Goal: Communication & Community: Answer question/provide support

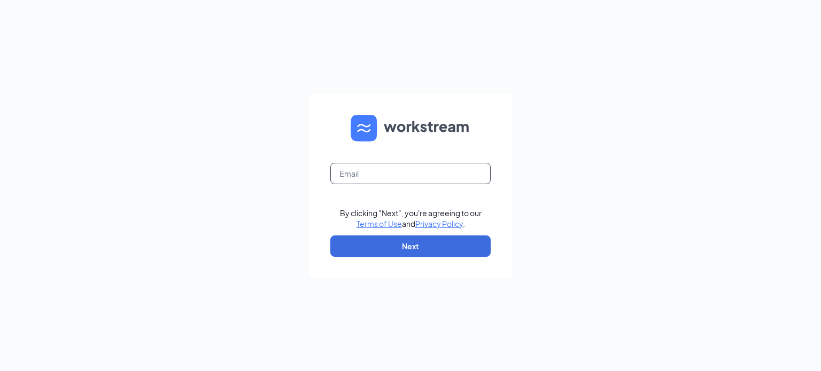
click at [436, 168] on input "text" at bounding box center [410, 173] width 160 height 21
type input "dusty.brower@gmail.com"
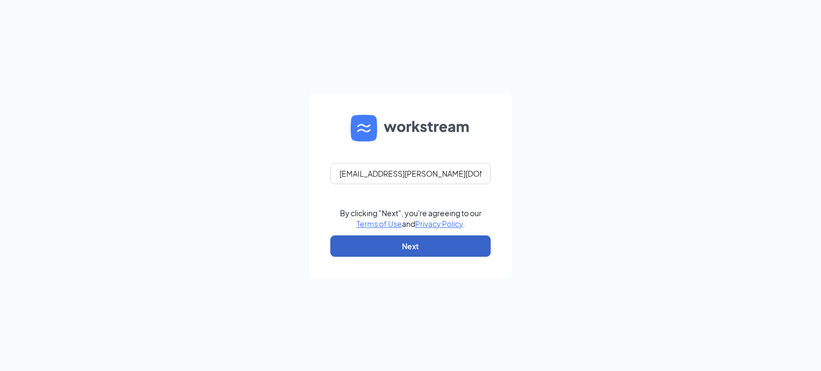
click at [431, 248] on button "Next" at bounding box center [410, 246] width 160 height 21
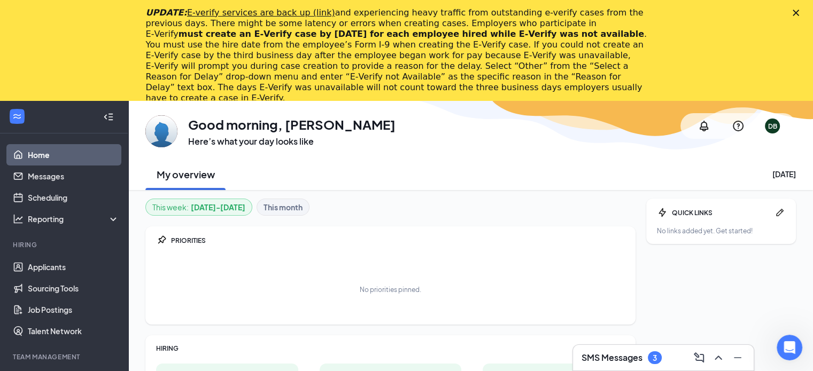
click at [799, 13] on polygon "Close" at bounding box center [795, 13] width 6 height 6
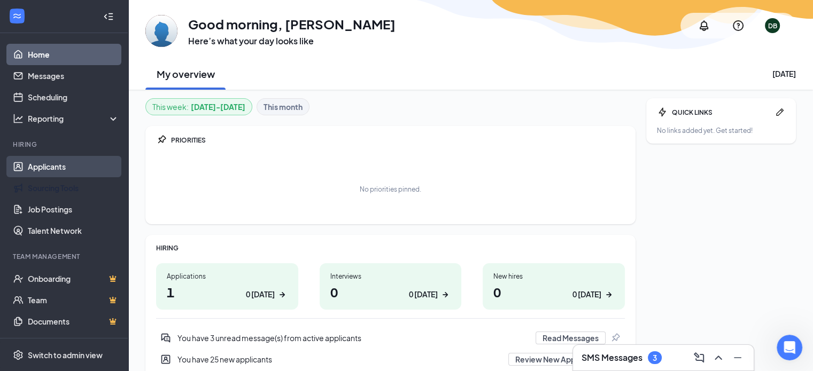
click at [46, 177] on ul "Applicants Sourcing Tools Job Postings Talent Network" at bounding box center [64, 198] width 128 height 85
click at [47, 168] on link "Applicants" at bounding box center [73, 166] width 91 height 21
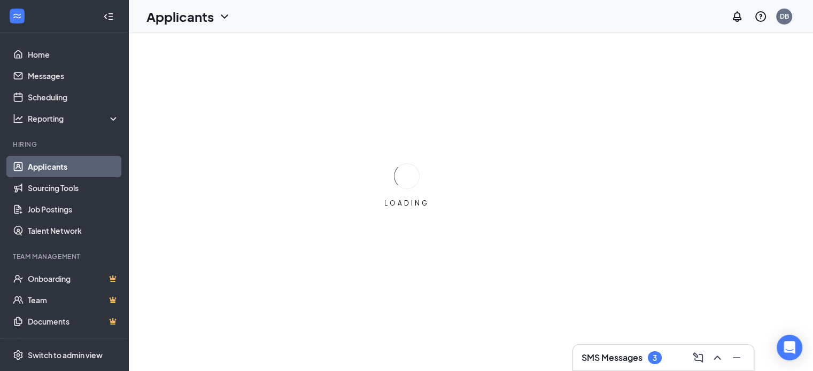
click at [634, 358] on h3 "SMS Messages" at bounding box center [611, 358] width 61 height 12
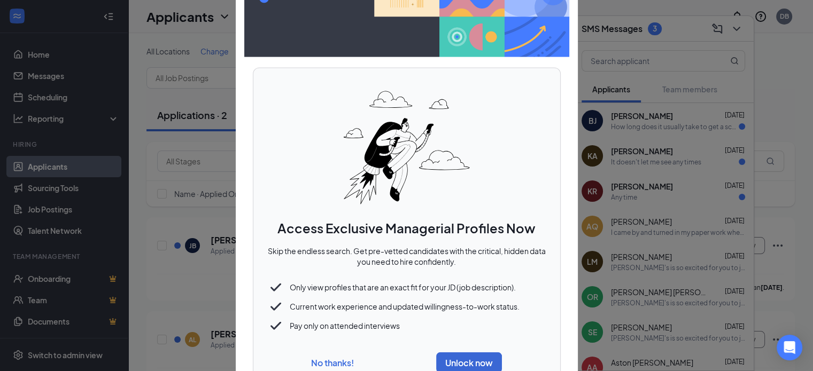
click at [346, 367] on button "No thanks!" at bounding box center [332, 362] width 43 height 11
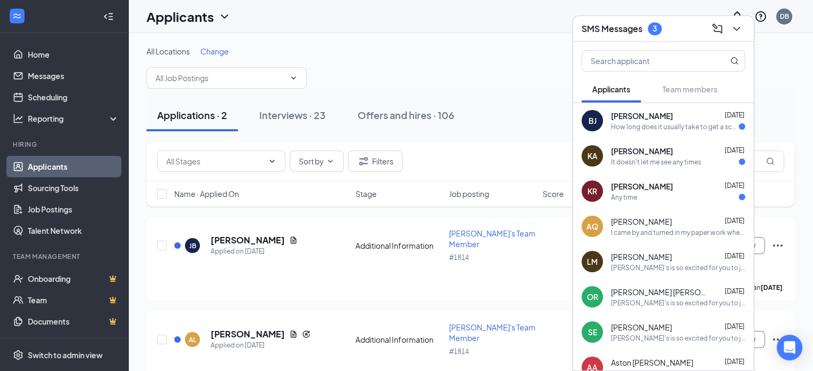
click at [673, 191] on span "[PERSON_NAME]" at bounding box center [642, 186] width 62 height 11
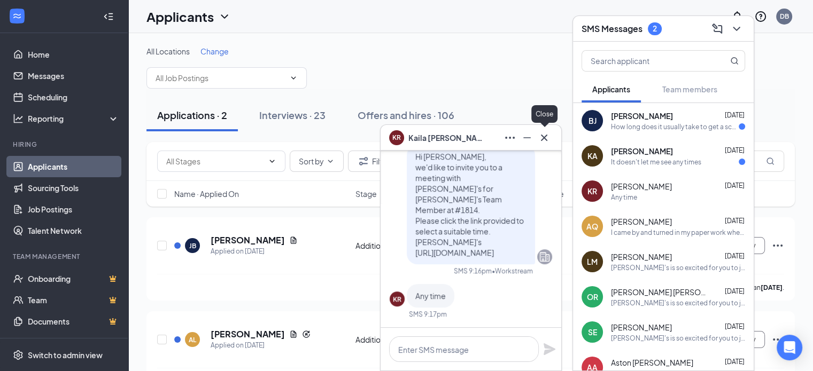
click at [546, 139] on icon "Cross" at bounding box center [544, 137] width 6 height 6
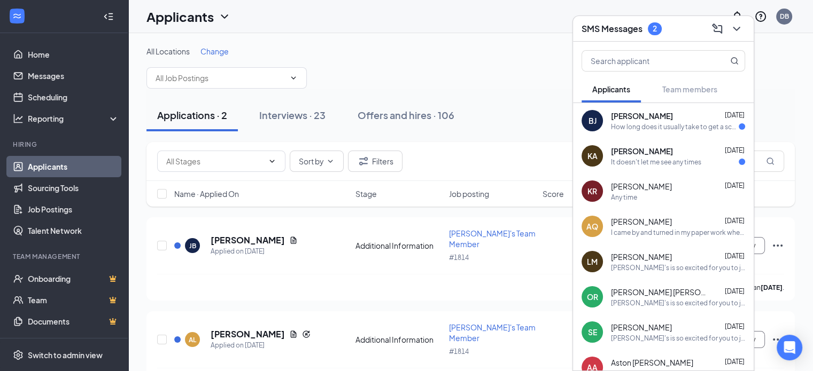
click at [664, 153] on span "[PERSON_NAME]" at bounding box center [642, 151] width 62 height 11
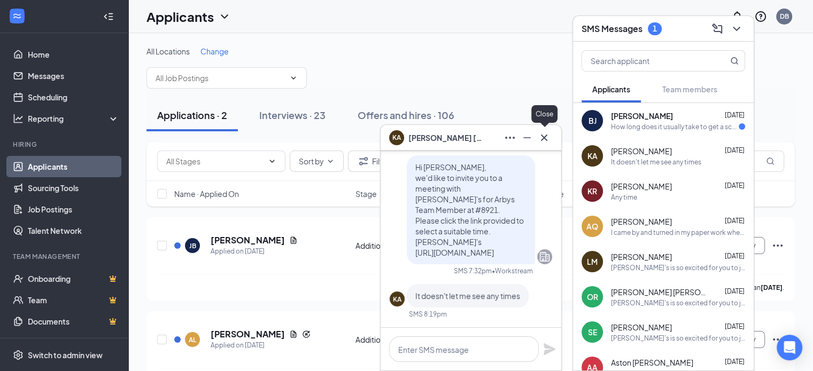
click at [547, 141] on icon "Cross" at bounding box center [544, 137] width 6 height 6
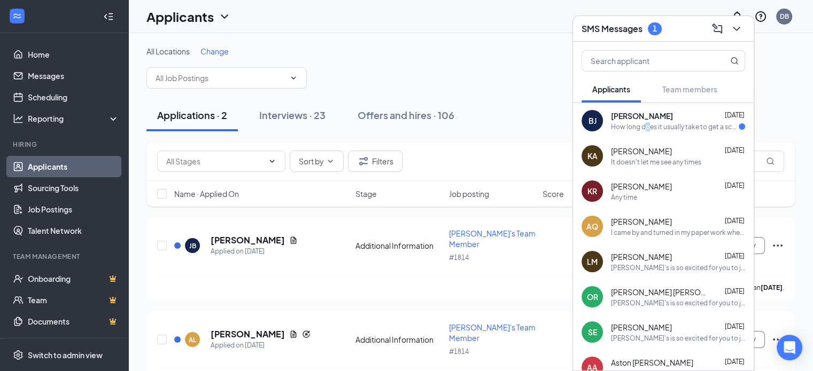
click at [648, 125] on div "How long does it usually take to get a scheduled interview?" at bounding box center [675, 126] width 128 height 9
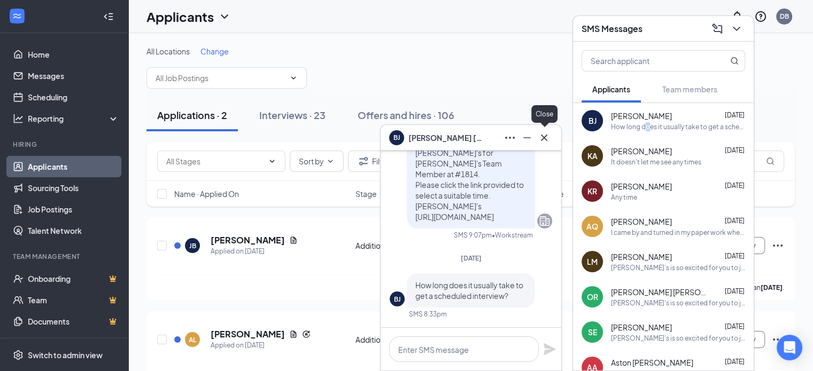
click at [544, 139] on icon "Cross" at bounding box center [543, 137] width 13 height 13
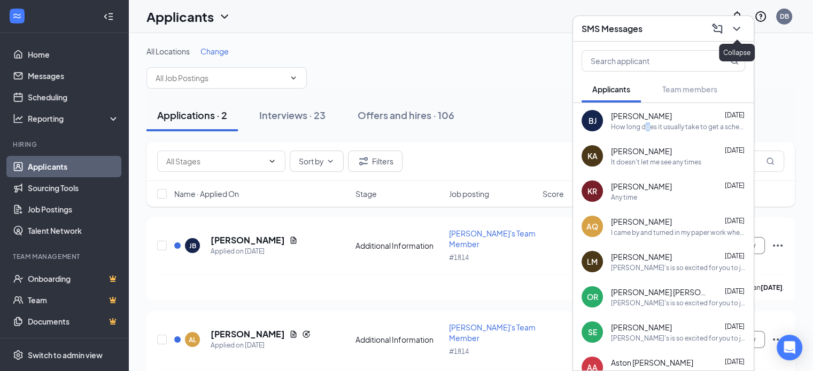
click at [737, 26] on icon "ChevronDown" at bounding box center [736, 28] width 13 height 13
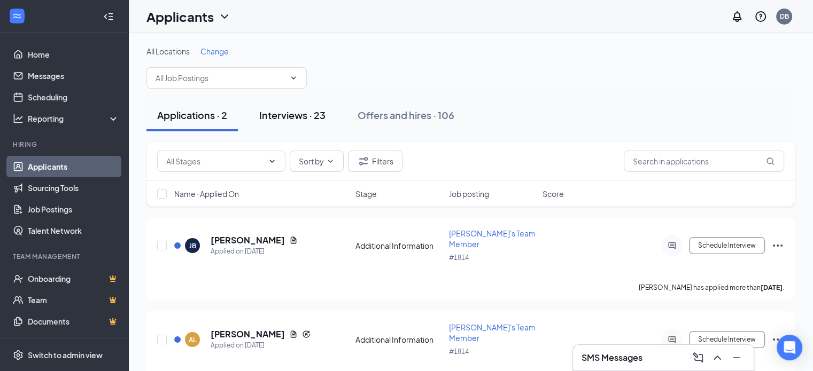
click at [287, 108] on div "Interviews · 23" at bounding box center [292, 114] width 66 height 13
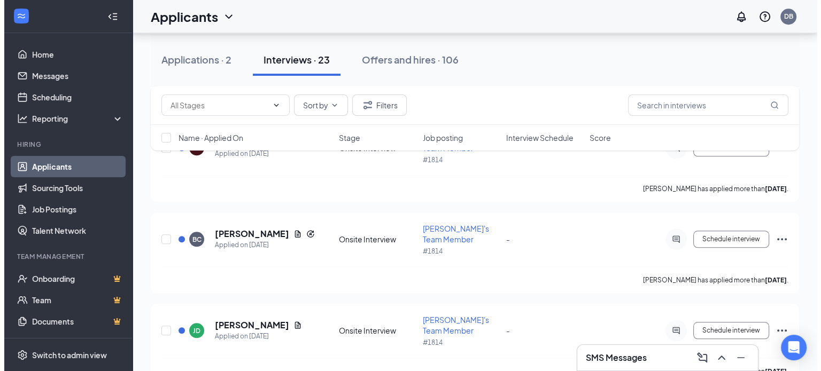
scroll to position [1056, 0]
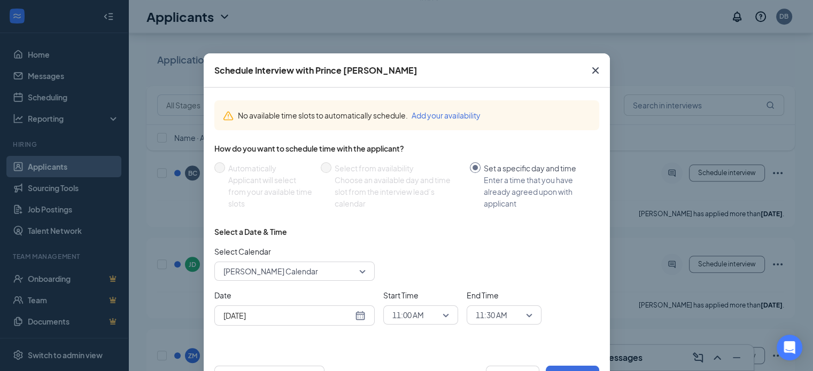
click at [589, 71] on icon "Cross" at bounding box center [595, 70] width 13 height 13
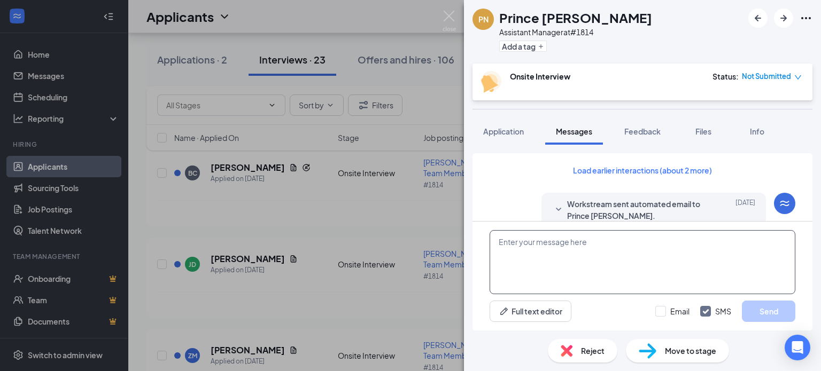
click at [622, 263] on textarea at bounding box center [642, 262] width 306 height 64
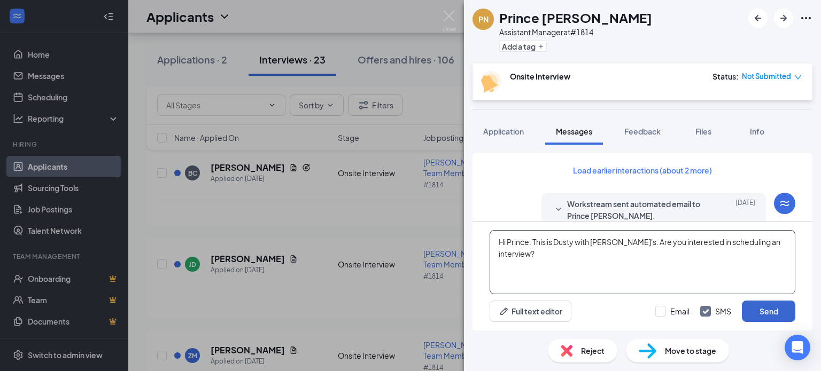
type textarea "Hi Prince. This is Dusty with [PERSON_NAME]'s. Are you interested in scheduling…"
click at [757, 318] on button "Send" at bounding box center [768, 311] width 53 height 21
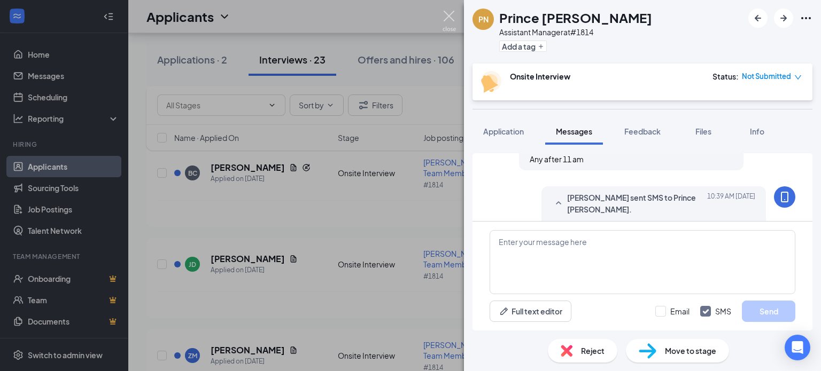
scroll to position [486, 0]
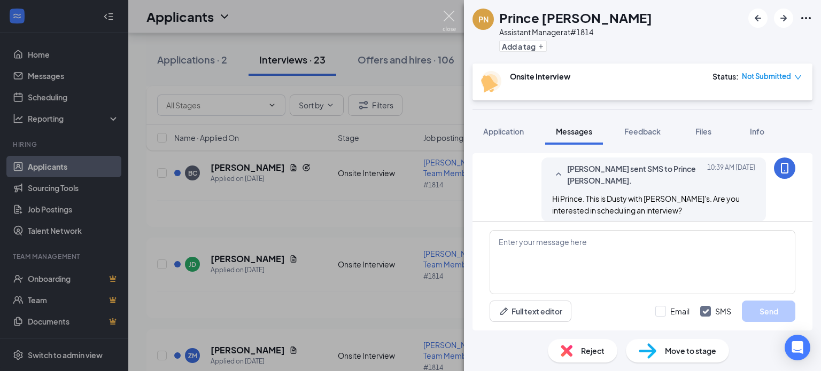
click at [450, 14] on img at bounding box center [448, 21] width 13 height 21
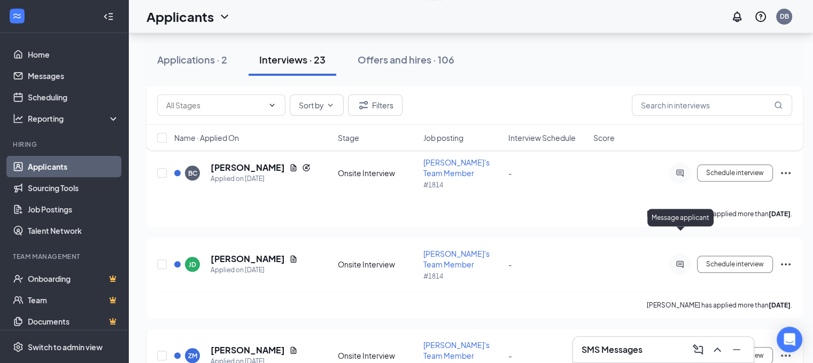
click at [680, 352] on icon "ActiveChat" at bounding box center [679, 356] width 13 height 9
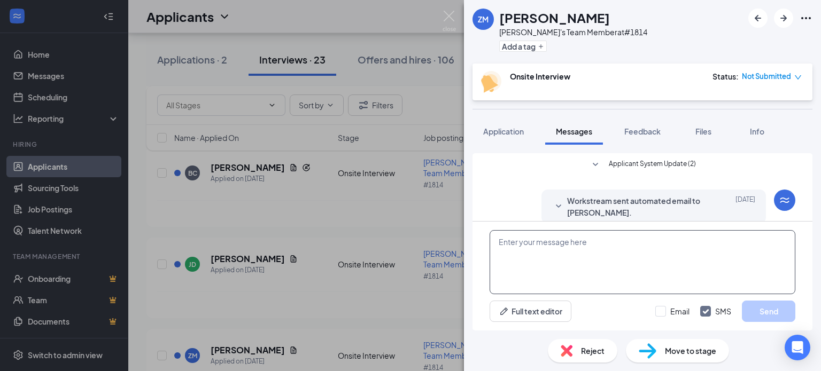
click at [656, 249] on textarea at bounding box center [642, 262] width 306 height 64
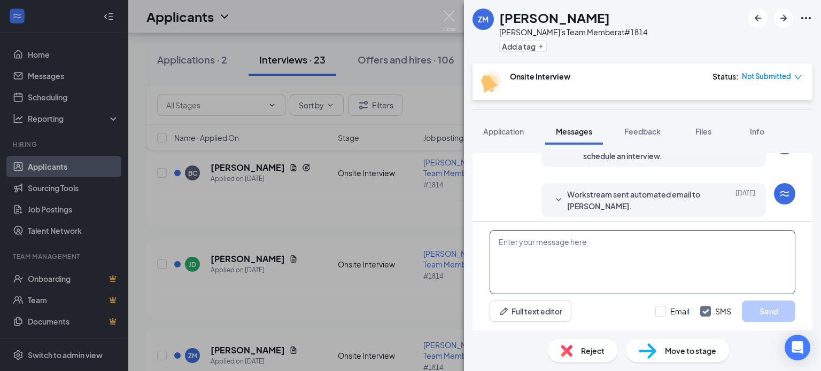
scroll to position [264, 0]
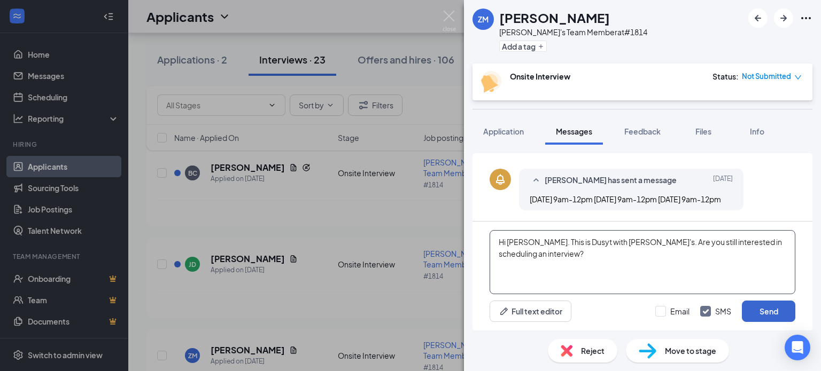
type textarea "Hi [PERSON_NAME]. This is Dusyt with [PERSON_NAME]'s. Are you still interested …"
click at [763, 315] on button "Send" at bounding box center [768, 311] width 53 height 21
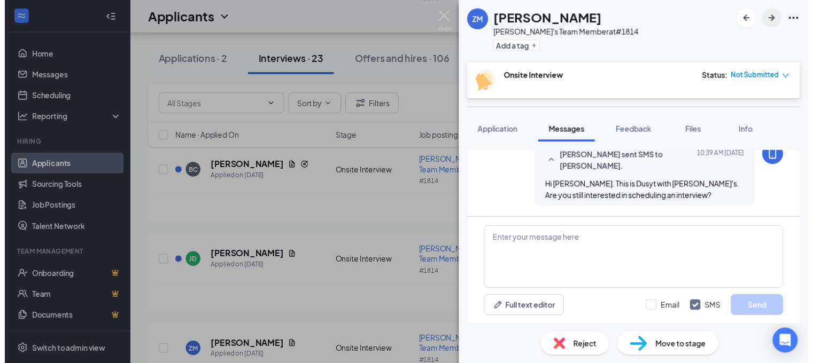
scroll to position [344, 0]
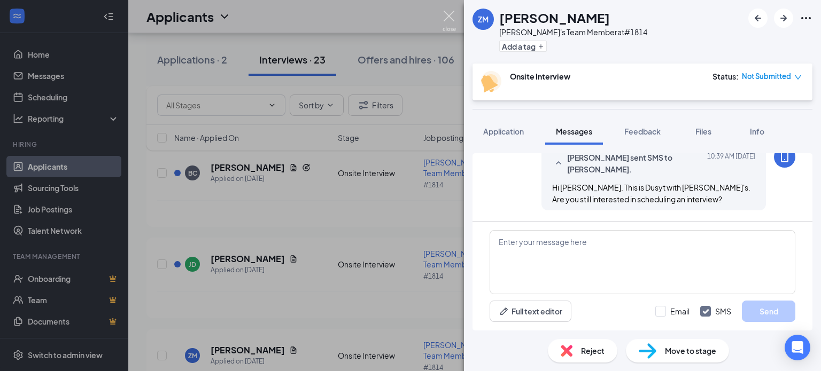
click at [448, 14] on img at bounding box center [448, 21] width 13 height 21
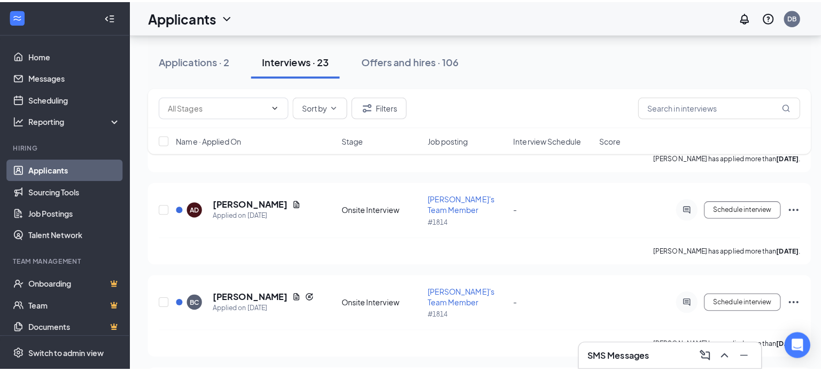
scroll to position [926, 0]
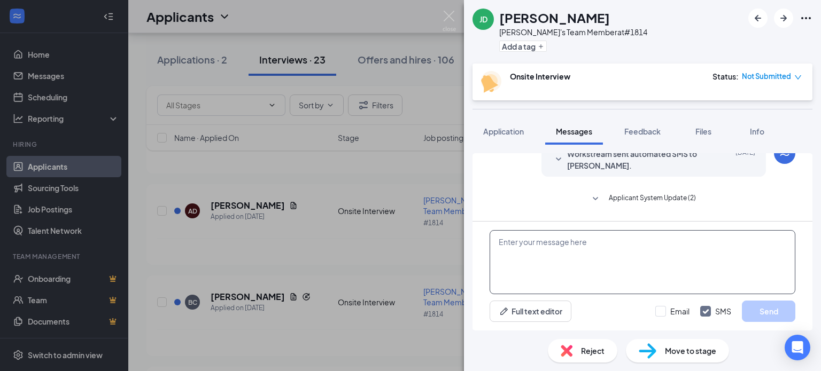
click at [575, 272] on textarea at bounding box center [642, 262] width 306 height 64
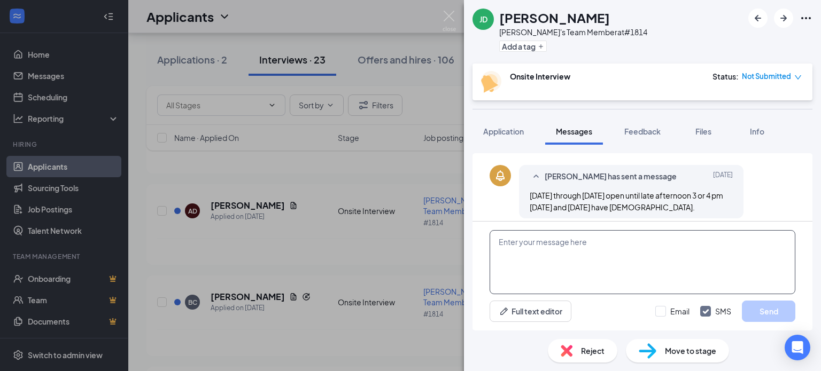
scroll to position [399, 0]
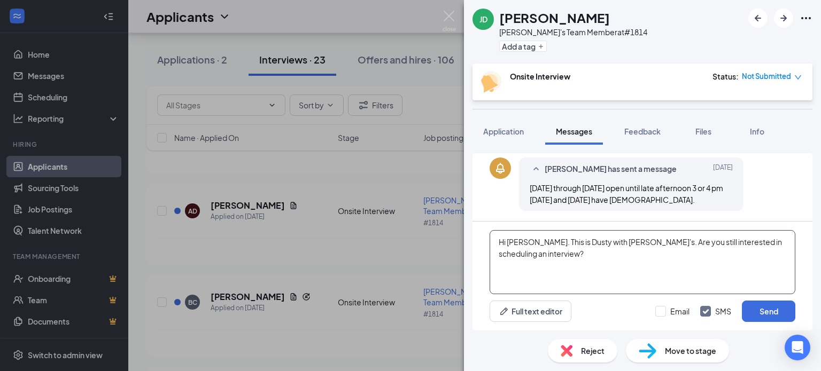
drag, startPoint x: 789, startPoint y: 241, endPoint x: 410, endPoint y: 254, distance: 378.5
click at [410, 254] on div "[PERSON_NAME]'s Team Member at #1814 Add a tag Onsite Interview Status : Not Su…" at bounding box center [410, 185] width 821 height 371
type textarea "Hi [PERSON_NAME]. This is Dusty with [PERSON_NAME]'s. Are you still interested …"
click at [784, 316] on button "Send" at bounding box center [768, 311] width 53 height 21
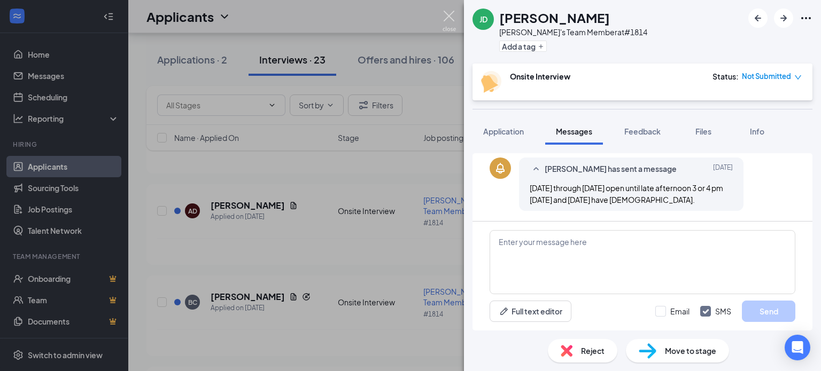
scroll to position [468, 0]
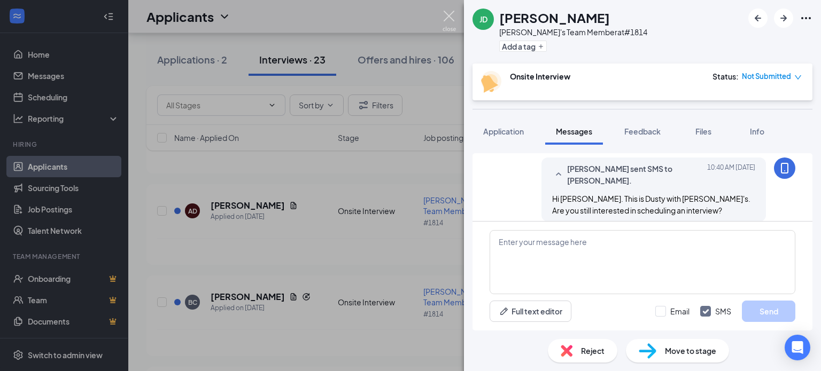
click at [449, 15] on img at bounding box center [448, 21] width 13 height 21
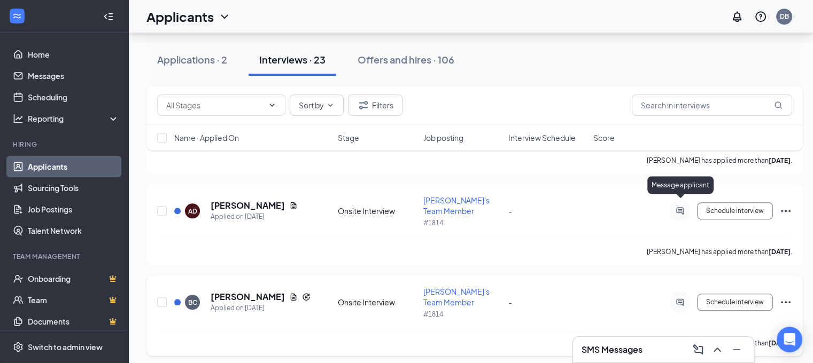
click at [682, 298] on icon "ActiveChat" at bounding box center [679, 302] width 13 height 9
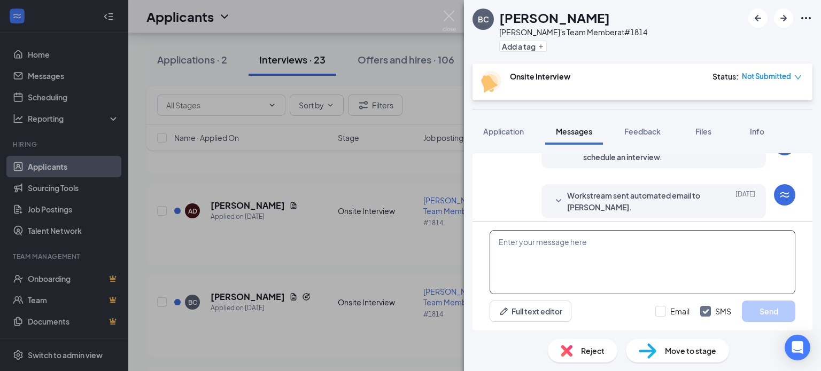
click at [547, 248] on textarea at bounding box center [642, 262] width 306 height 64
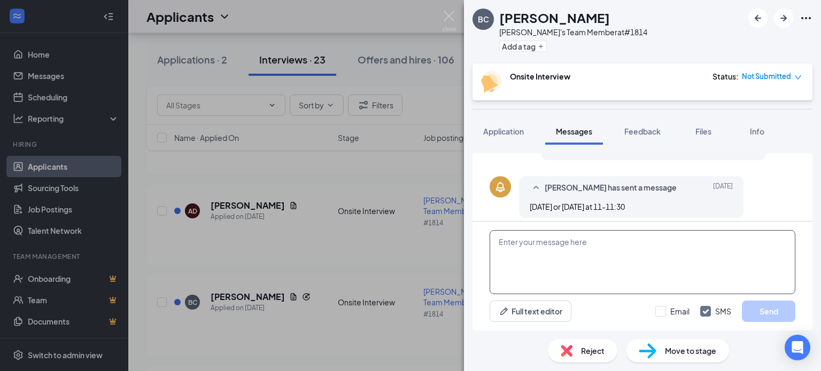
scroll to position [252, 0]
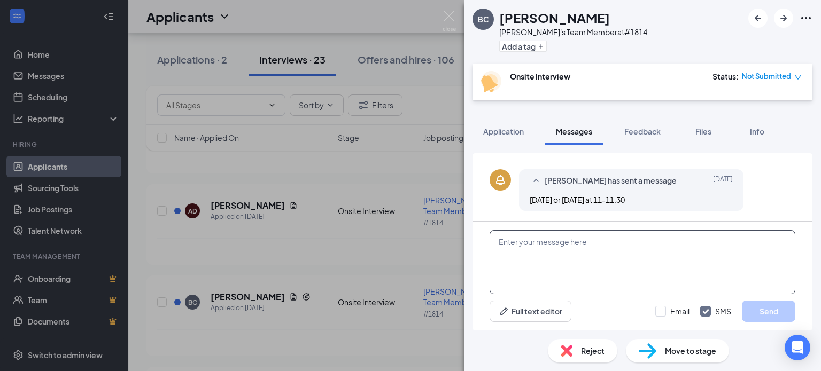
paste textarea "Hi [PERSON_NAME]. This is Dusty with [PERSON_NAME]'s. Are you still interested …"
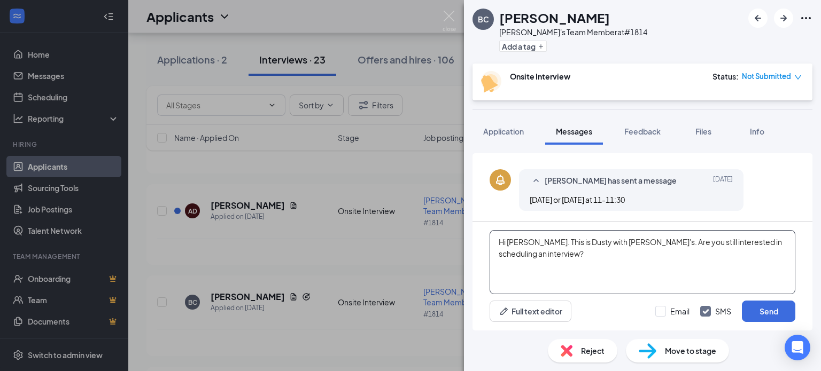
drag, startPoint x: 519, startPoint y: 239, endPoint x: 528, endPoint y: 239, distance: 9.1
click at [522, 239] on textarea "Hi [PERSON_NAME]. This is Dusty with [PERSON_NAME]'s. Are you still interested …" at bounding box center [642, 262] width 306 height 64
type textarea "Hi [PERSON_NAME]. This is Dusty with [PERSON_NAME]'s. Are you still interested …"
click at [771, 311] on button "Send" at bounding box center [768, 311] width 53 height 21
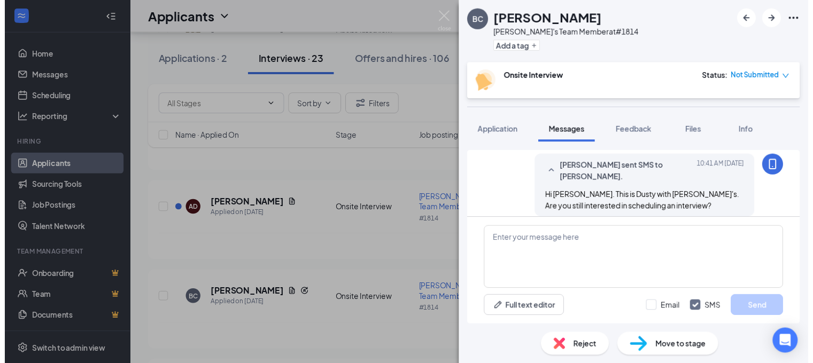
scroll to position [332, 0]
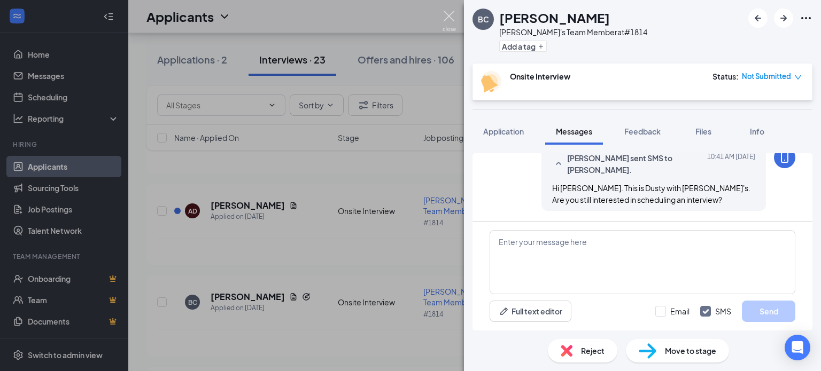
drag, startPoint x: 445, startPoint y: 18, endPoint x: 716, endPoint y: 96, distance: 282.5
click at [445, 18] on img at bounding box center [448, 21] width 13 height 21
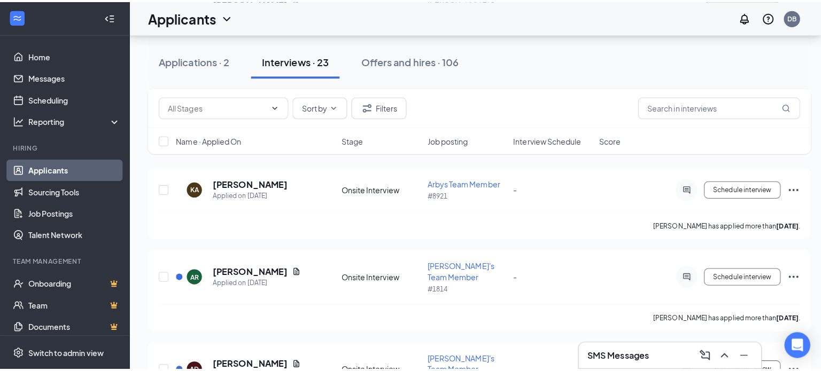
scroll to position [753, 0]
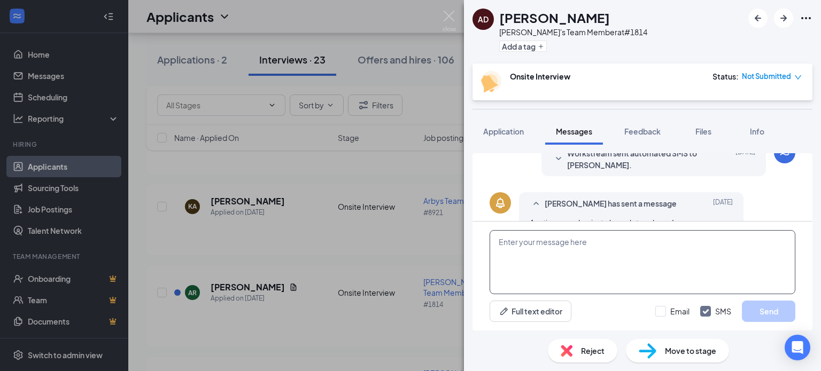
scroll to position [406, 0]
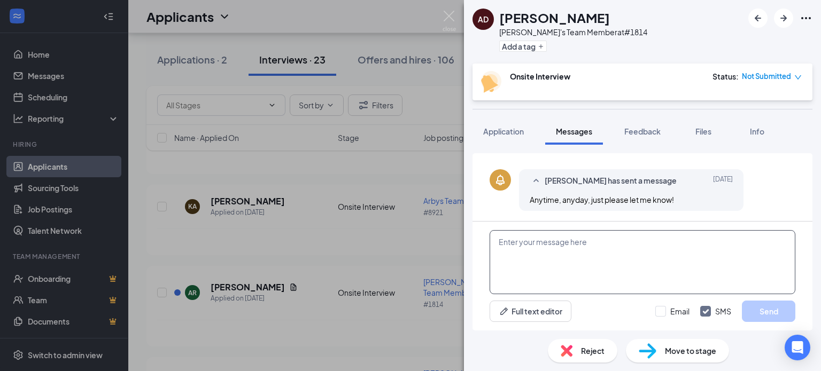
click at [558, 246] on textarea at bounding box center [642, 262] width 306 height 64
paste textarea "Hi [PERSON_NAME]. This is Dusty with [PERSON_NAME]'s. Are you still interested …"
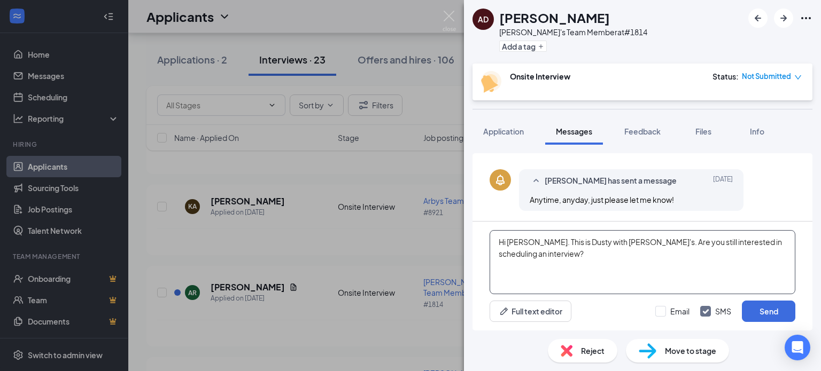
click at [525, 242] on textarea "Hi [PERSON_NAME]. This is Dusty with [PERSON_NAME]'s. Are you still interested …" at bounding box center [642, 262] width 306 height 64
type textarea "Hi [PERSON_NAME]. This is Dusty with [PERSON_NAME]'s. Are you still interested …"
click at [774, 317] on button "Send" at bounding box center [768, 311] width 53 height 21
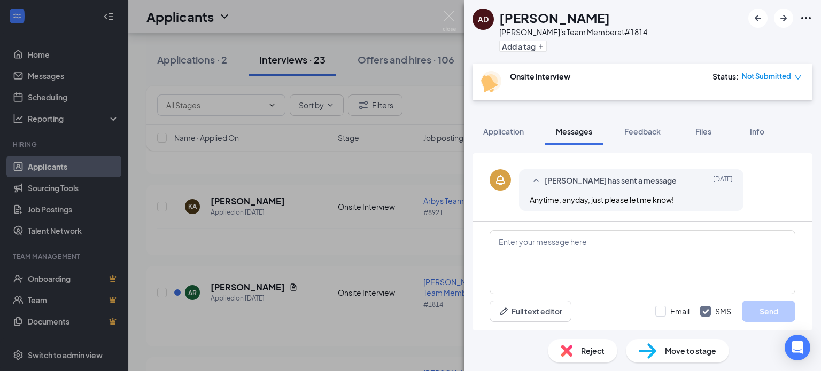
scroll to position [486, 0]
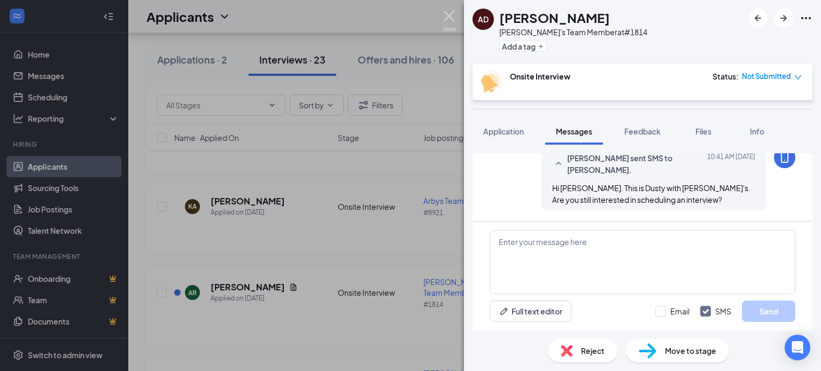
click at [449, 15] on img at bounding box center [448, 21] width 13 height 21
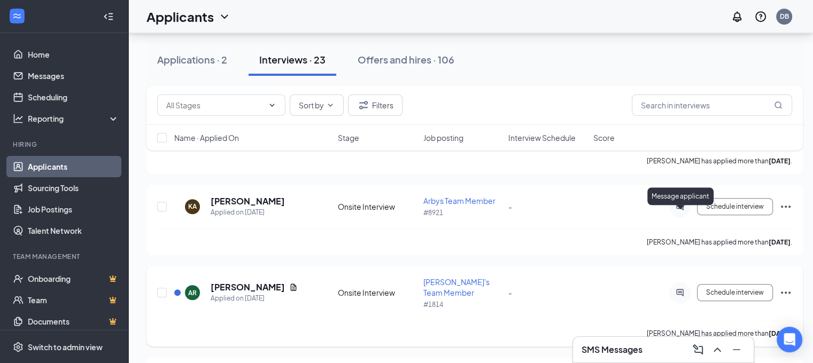
click at [682, 290] on icon "ActiveChat" at bounding box center [679, 293] width 7 height 7
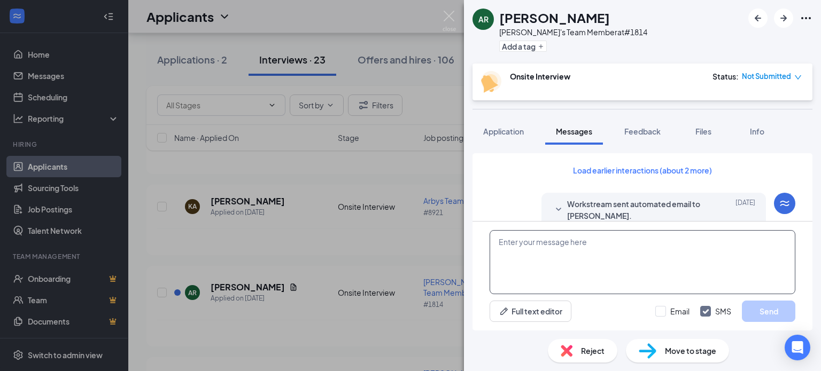
click at [579, 267] on textarea at bounding box center [642, 262] width 306 height 64
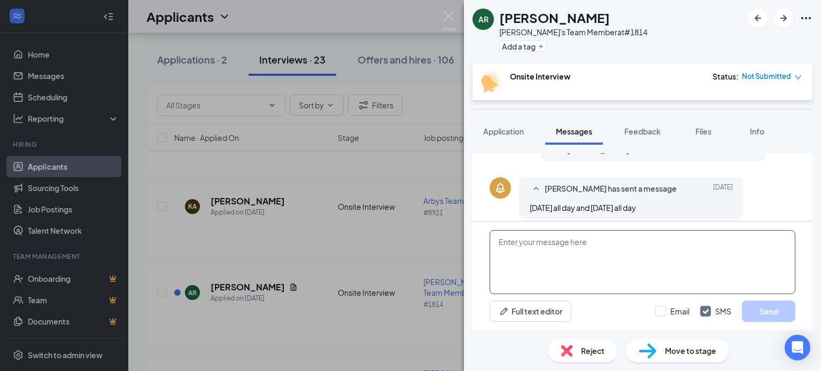
scroll to position [406, 0]
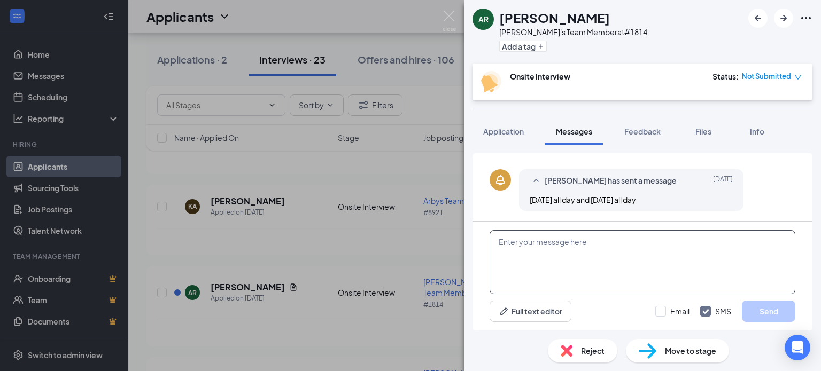
paste textarea "Hi [PERSON_NAME]. This is Dusty with [PERSON_NAME]'s. Are you still interested …"
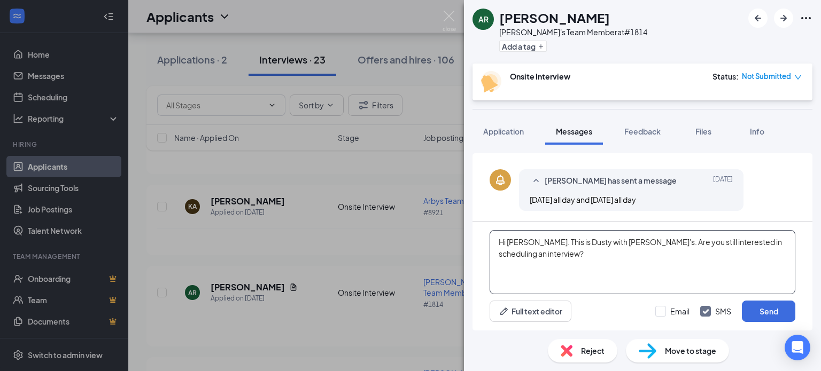
drag, startPoint x: 518, startPoint y: 240, endPoint x: 524, endPoint y: 239, distance: 6.0
click at [521, 239] on textarea "Hi [PERSON_NAME]. This is Dusty with [PERSON_NAME]'s. Are you still interested …" at bounding box center [642, 262] width 306 height 64
type textarea "Hi [PERSON_NAME]. This is Dusty with [PERSON_NAME]'s. Are you still interested …"
click at [771, 318] on button "Send" at bounding box center [768, 311] width 53 height 21
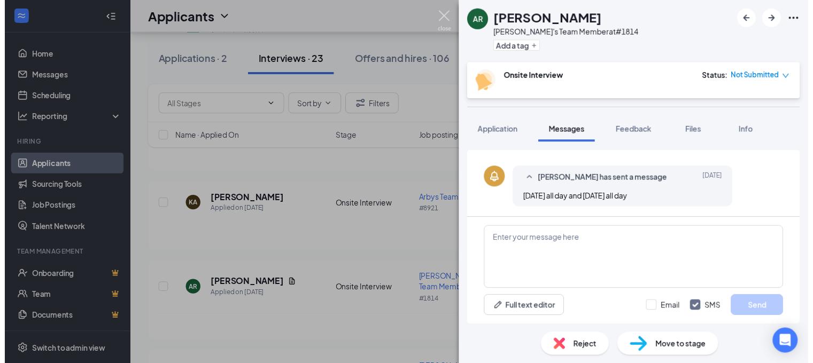
scroll to position [476, 0]
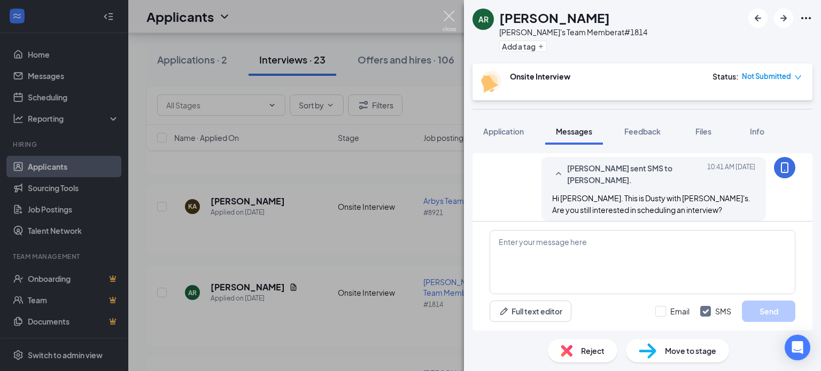
click at [452, 13] on img at bounding box center [448, 21] width 13 height 21
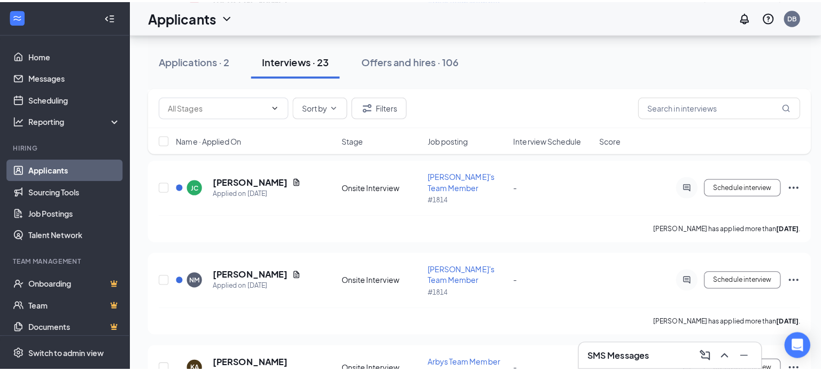
scroll to position [594, 0]
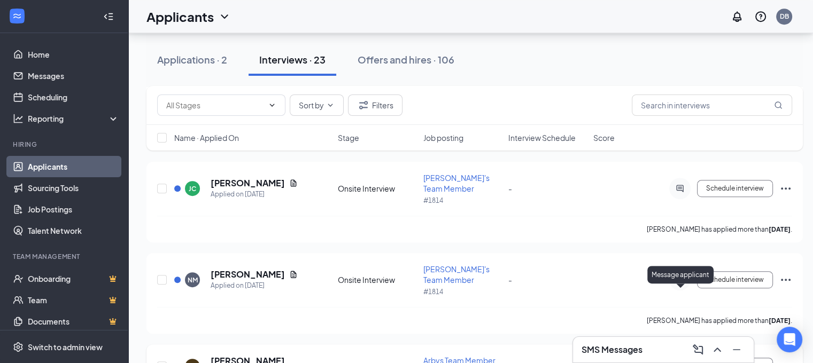
click at [680, 362] on icon "ActiveChat" at bounding box center [679, 366] width 13 height 9
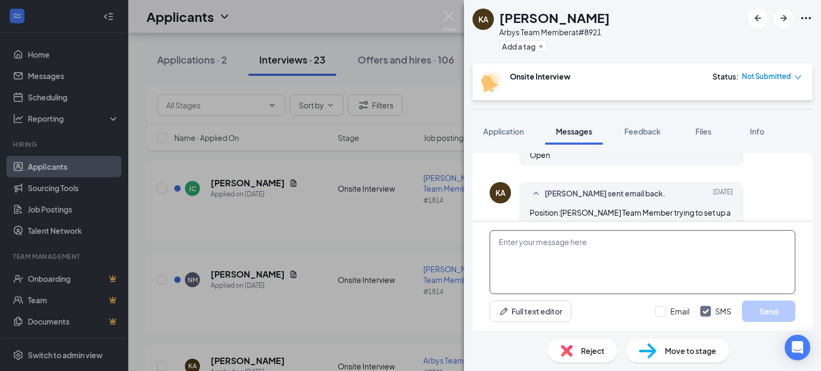
click at [558, 254] on textarea at bounding box center [642, 262] width 306 height 64
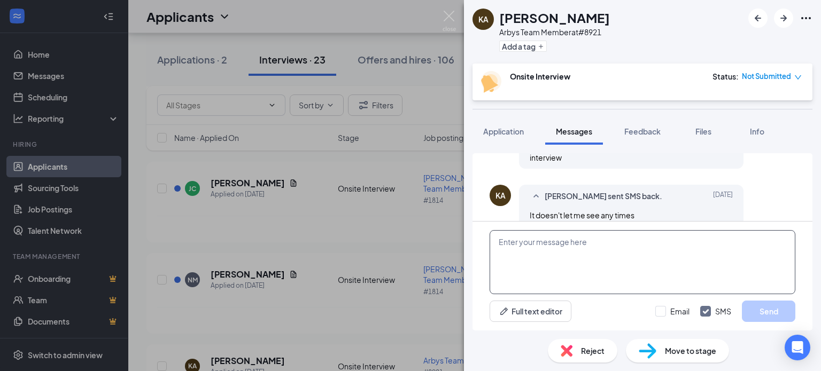
scroll to position [402, 0]
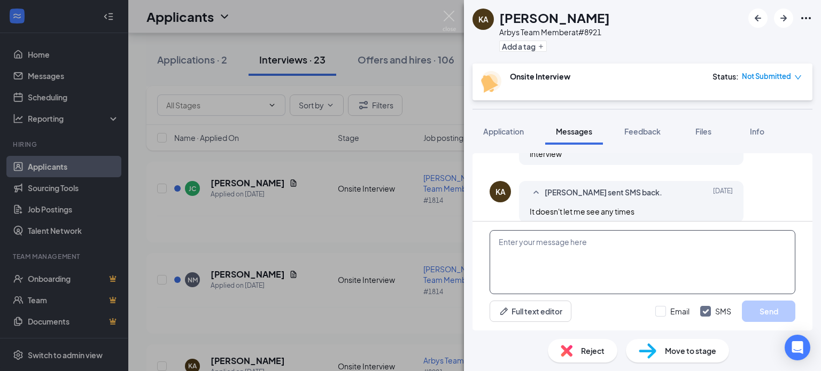
paste textarea "Hi [PERSON_NAME]. This is Dusty with [PERSON_NAME]'s. Are you still interested …"
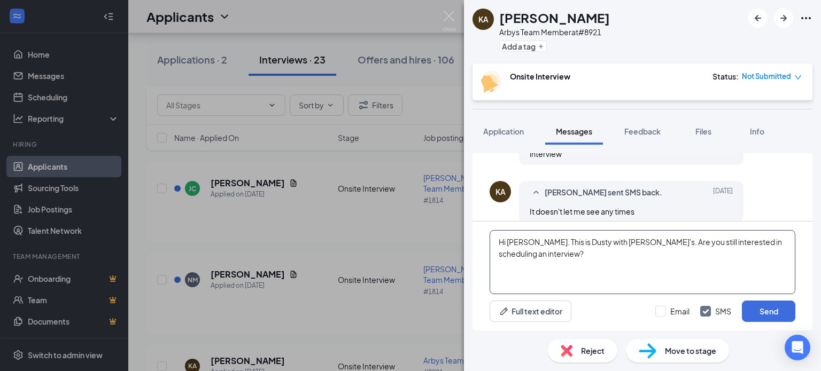
click at [520, 239] on textarea "Hi [PERSON_NAME]. This is Dusty with [PERSON_NAME]'s. Are you still interested …" at bounding box center [642, 262] width 306 height 64
type textarea "Hi [PERSON_NAME]. This is Dusty with [PERSON_NAME]'s. Are you still interested …"
click at [773, 314] on button "Send" at bounding box center [768, 311] width 53 height 21
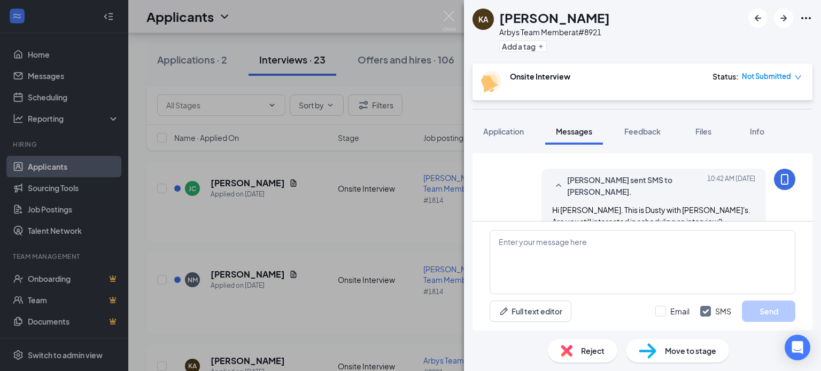
scroll to position [482, 0]
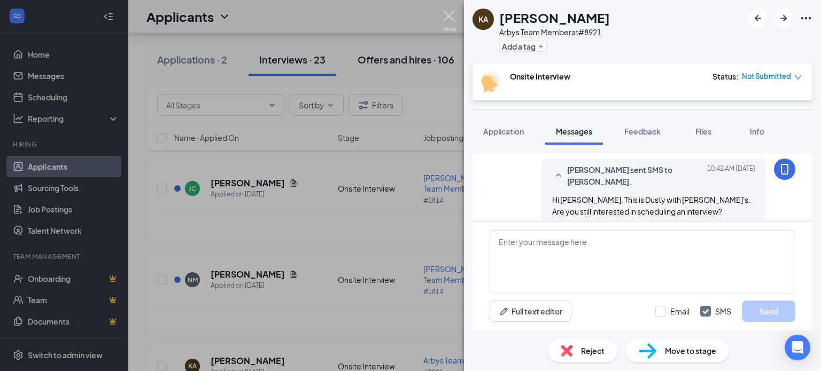
click at [443, 11] on img at bounding box center [448, 21] width 13 height 21
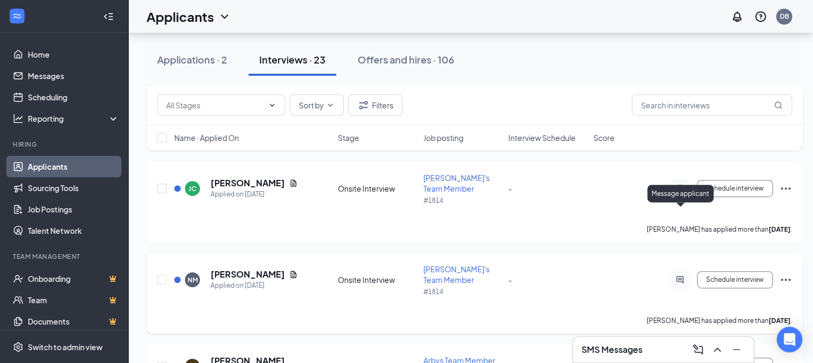
click at [683, 277] on icon "ActiveChat" at bounding box center [679, 280] width 7 height 7
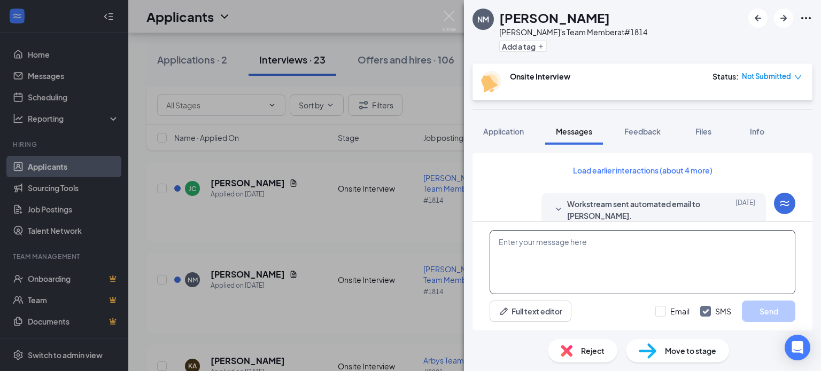
click at [573, 243] on textarea at bounding box center [642, 262] width 306 height 64
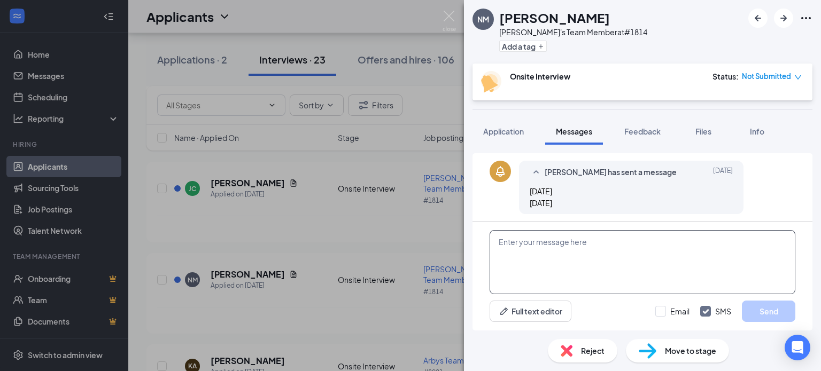
scroll to position [418, 0]
paste textarea "Hi [PERSON_NAME]. This is Dusty with [PERSON_NAME]'s. Are you still interested …"
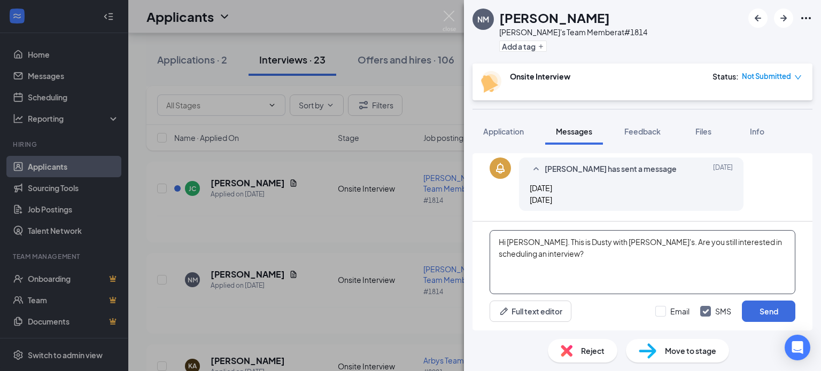
click at [521, 243] on textarea "Hi [PERSON_NAME]. This is Dusty with [PERSON_NAME]'s. Are you still interested …" at bounding box center [642, 262] width 306 height 64
type textarea "Hi [PERSON_NAME]. This is Dusty with [PERSON_NAME]'s. Are you still interested …"
click at [766, 306] on button "Send" at bounding box center [768, 311] width 53 height 21
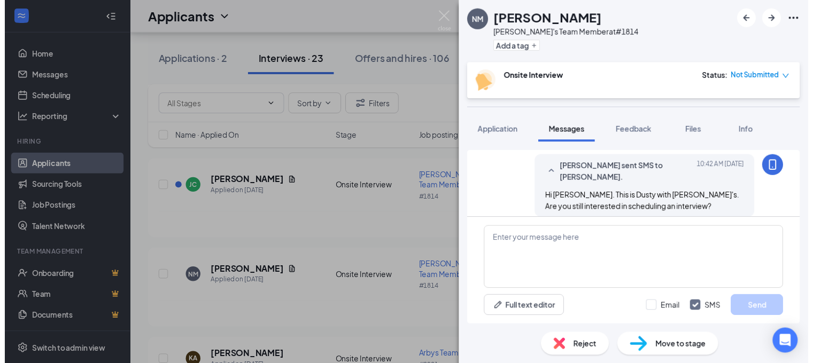
scroll to position [498, 0]
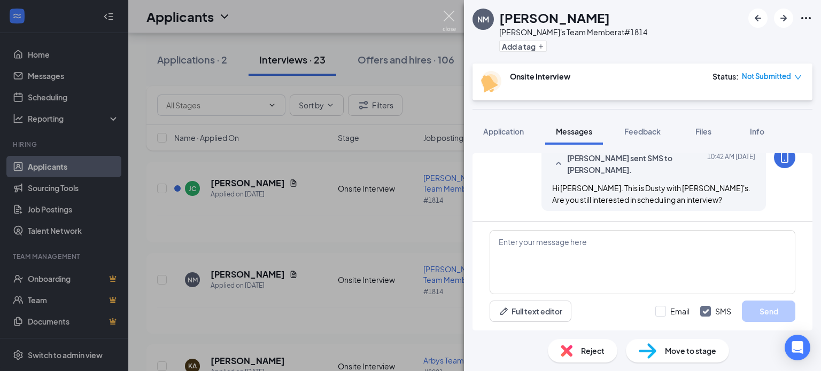
click at [455, 14] on img at bounding box center [448, 21] width 13 height 21
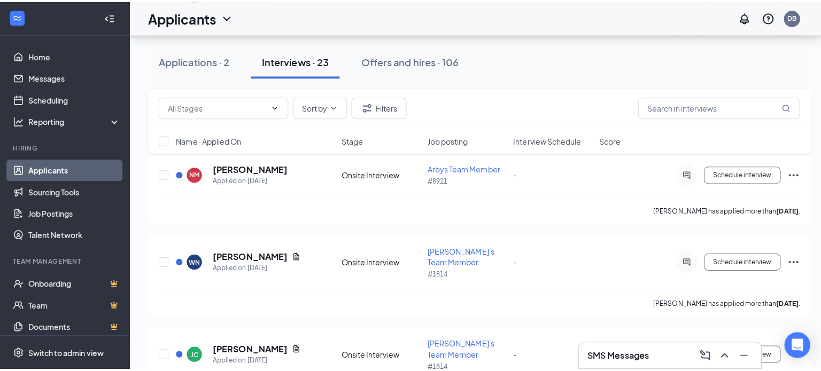
scroll to position [423, 0]
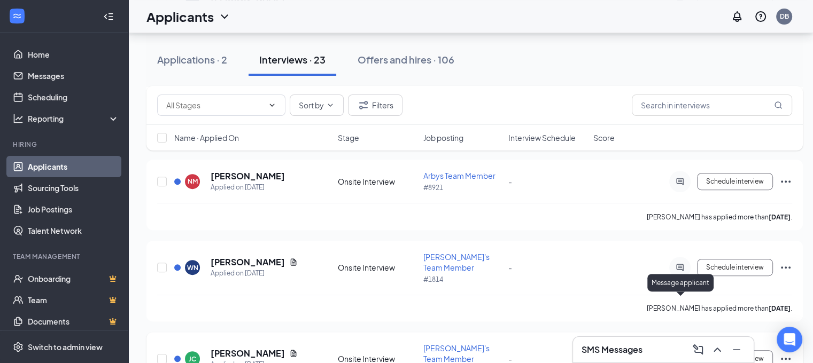
click at [684, 355] on icon "ActiveChat" at bounding box center [679, 359] width 13 height 9
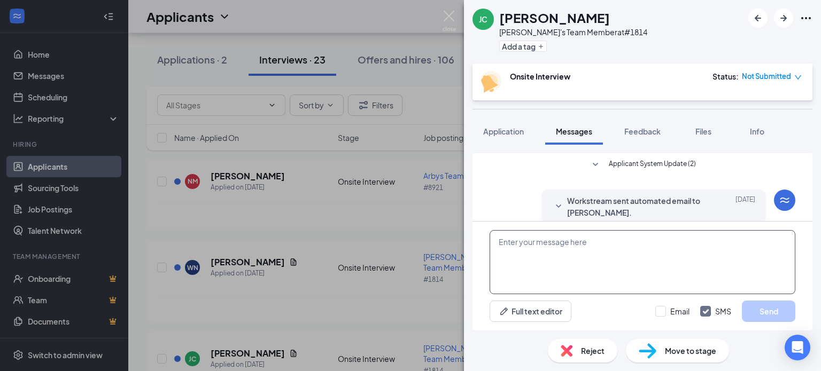
click at [574, 260] on textarea at bounding box center [642, 262] width 306 height 64
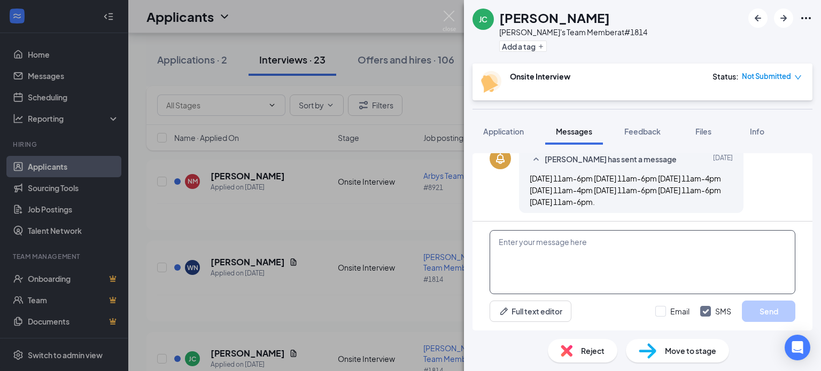
scroll to position [276, 0]
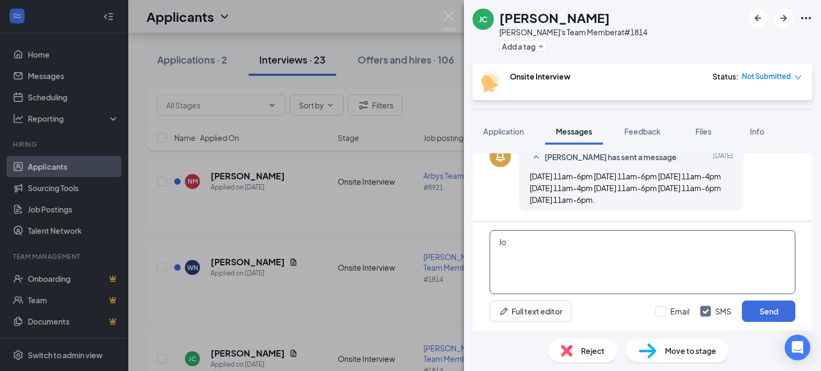
type textarea "J"
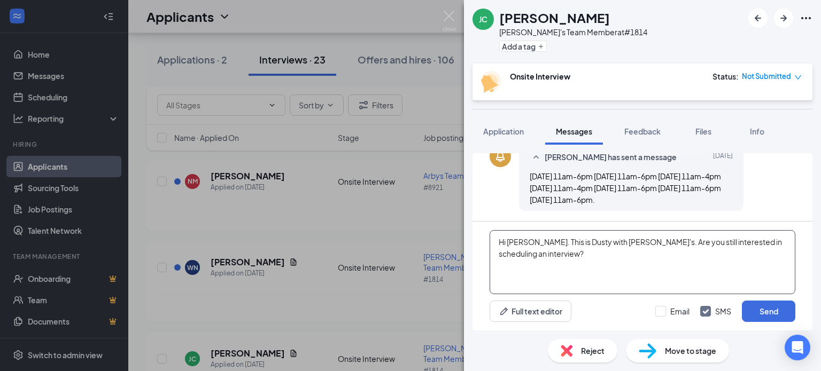
click at [525, 236] on textarea "Hi [PERSON_NAME]. This is Dusty with [PERSON_NAME]'s. Are you still interested …" at bounding box center [642, 262] width 306 height 64
type textarea "Hi [PERSON_NAME]. This is Dusty with [PERSON_NAME]'s. Are you still interested …"
click at [785, 312] on button "Send" at bounding box center [768, 311] width 53 height 21
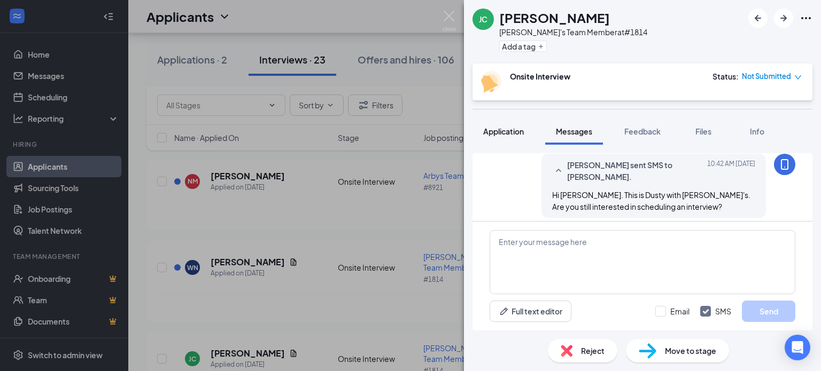
scroll to position [356, 0]
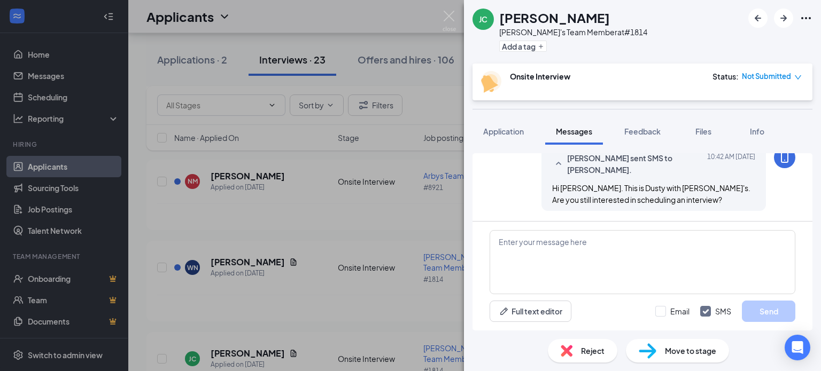
click at [441, 14] on div "[PERSON_NAME] [PERSON_NAME] Arby's Team Member at #1814 Add a tag Onsite Interv…" at bounding box center [410, 185] width 821 height 371
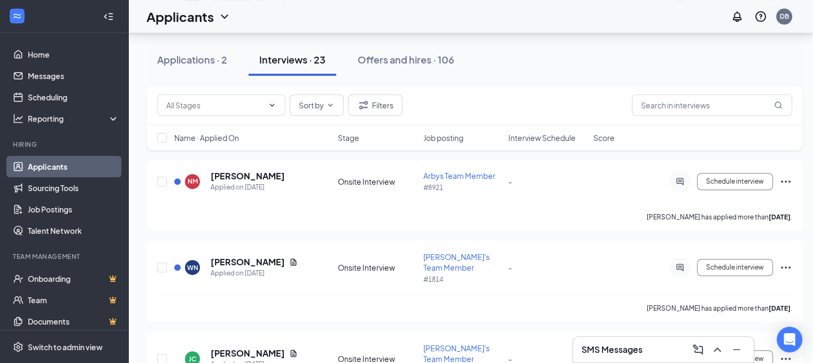
click at [445, 14] on div "Applicants DB" at bounding box center [470, 16] width 684 height 33
click at [679, 263] on icon "ActiveChat" at bounding box center [679, 267] width 13 height 9
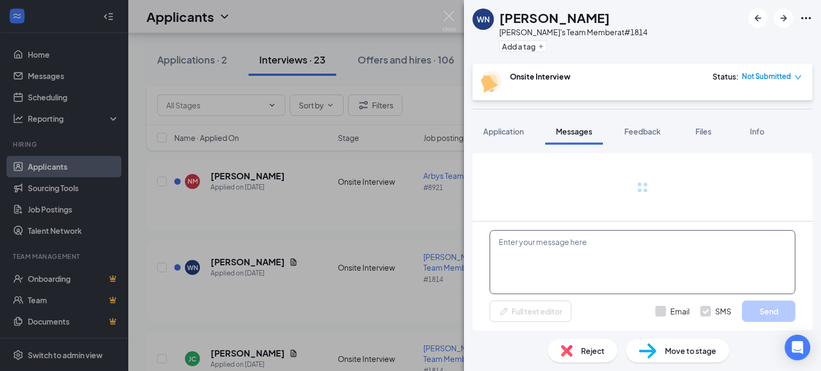
click at [589, 273] on textarea at bounding box center [642, 262] width 306 height 64
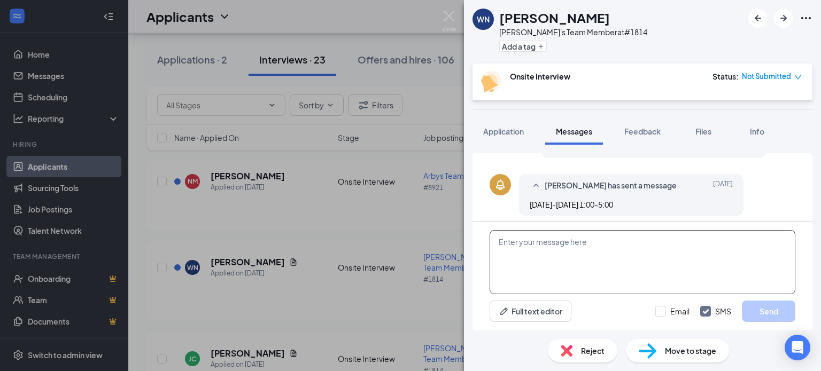
scroll to position [252, 0]
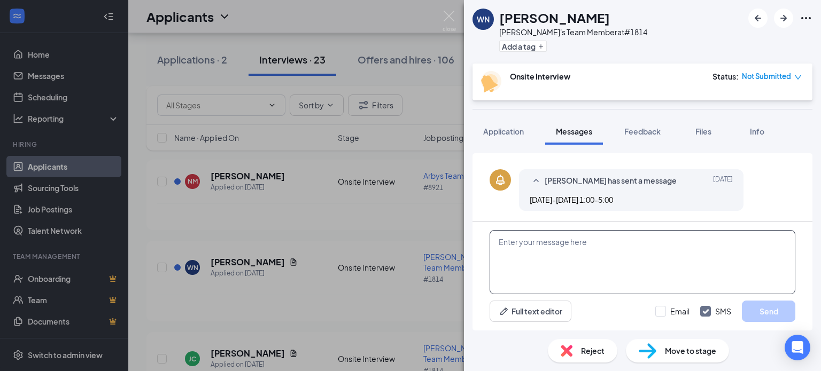
paste textarea "Hi [PERSON_NAME]. This is Dusty with [PERSON_NAME]'s. Are you still interested …"
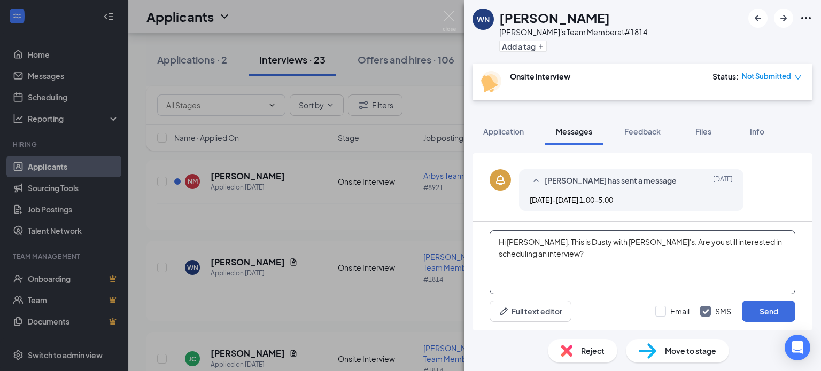
drag, startPoint x: 517, startPoint y: 249, endPoint x: 536, endPoint y: 245, distance: 19.3
click at [522, 248] on textarea "Hi [PERSON_NAME]. This is Dusty with [PERSON_NAME]'s. Are you still interested …" at bounding box center [642, 262] width 306 height 64
type textarea "Hi [PERSON_NAME]. This is Dusty with [PERSON_NAME]'s. Are you still interested …"
click at [774, 312] on button "Send" at bounding box center [768, 311] width 53 height 21
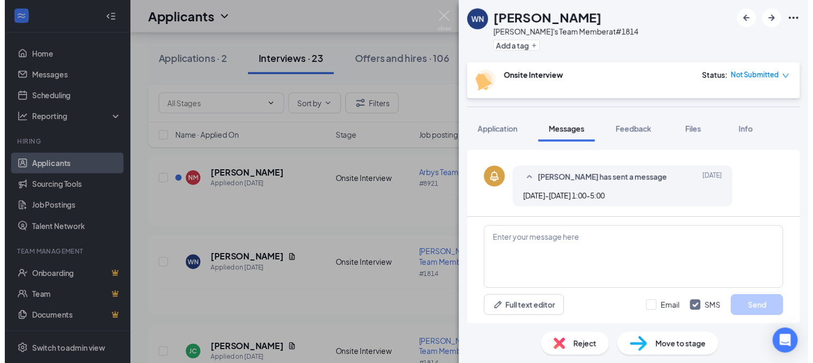
scroll to position [332, 0]
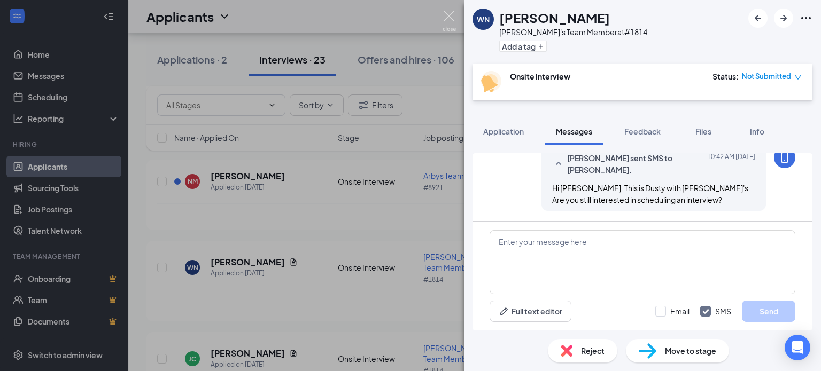
click at [446, 15] on img at bounding box center [448, 21] width 13 height 21
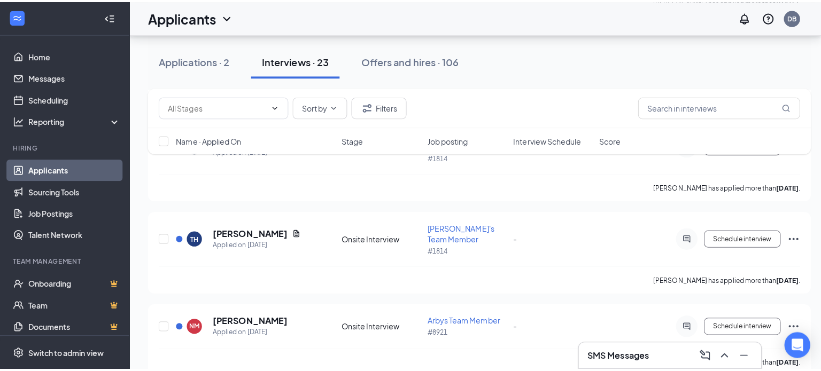
scroll to position [278, 0]
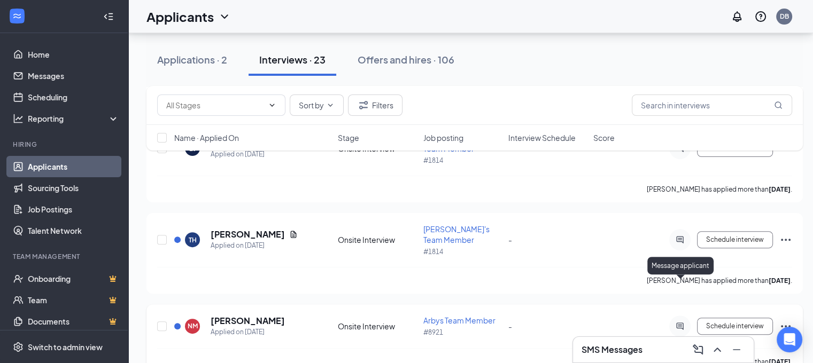
click at [674, 322] on icon "ActiveChat" at bounding box center [679, 326] width 13 height 9
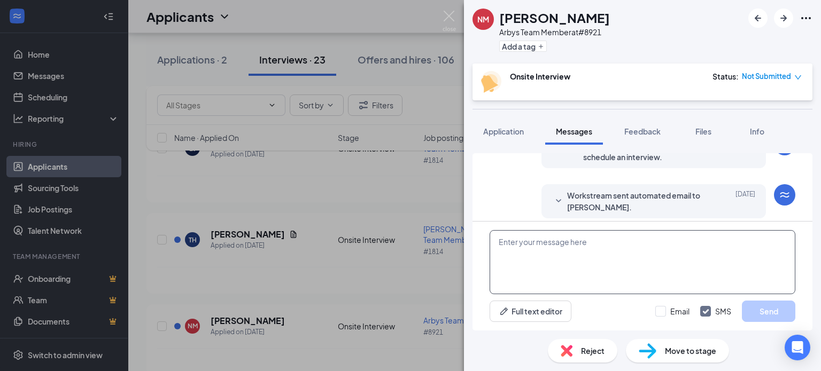
click at [597, 263] on textarea at bounding box center [642, 262] width 306 height 64
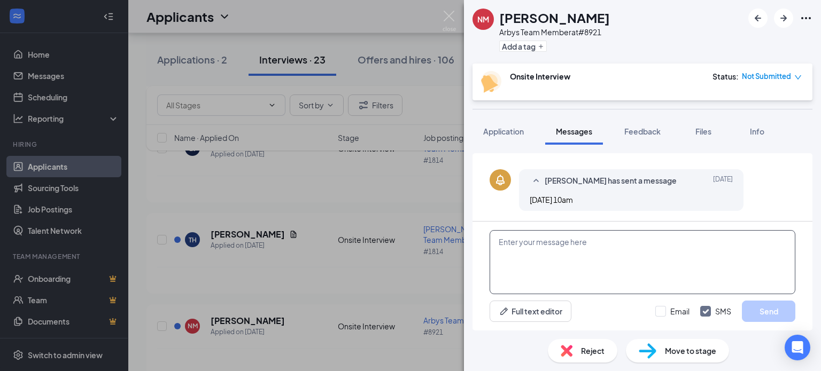
paste textarea "Hi [PERSON_NAME]. This is Dusty with [PERSON_NAME]'s. Are you still interested …"
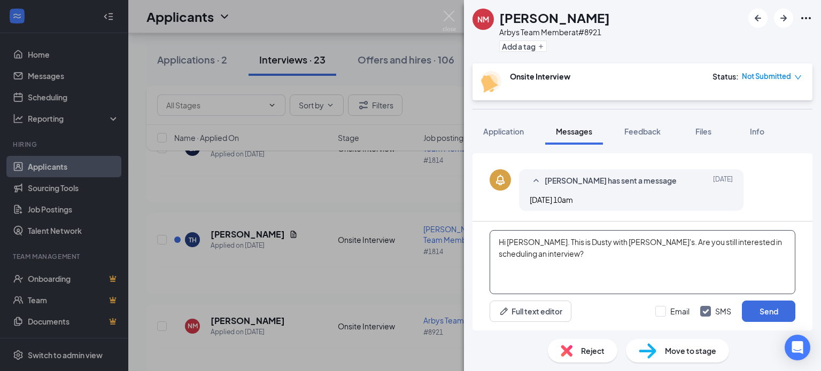
click at [525, 241] on textarea "Hi [PERSON_NAME]. This is Dusty with [PERSON_NAME]'s. Are you still interested …" at bounding box center [642, 262] width 306 height 64
type textarea "Hi [PERSON_NAME]. This is Dusty with [PERSON_NAME]'s. Are you still interested …"
click at [770, 313] on button "Send" at bounding box center [768, 311] width 53 height 21
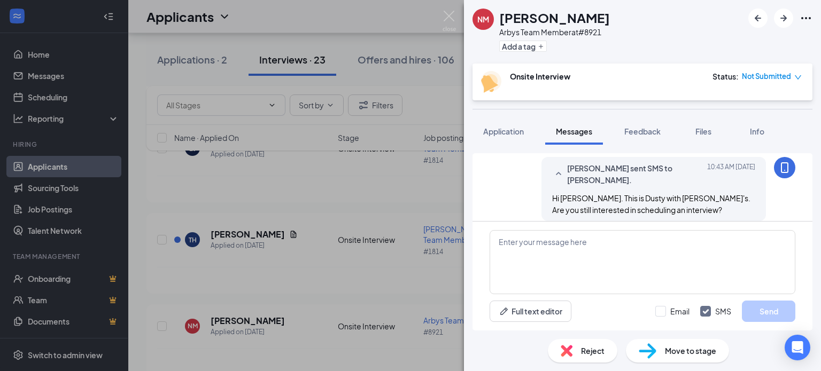
scroll to position [332, 0]
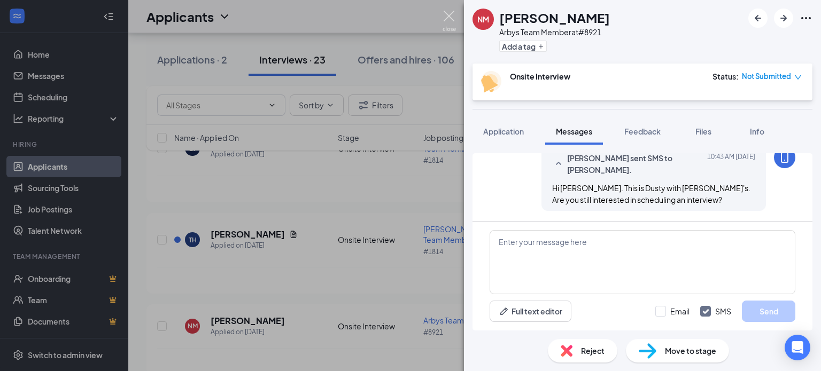
click at [450, 14] on img at bounding box center [448, 21] width 13 height 21
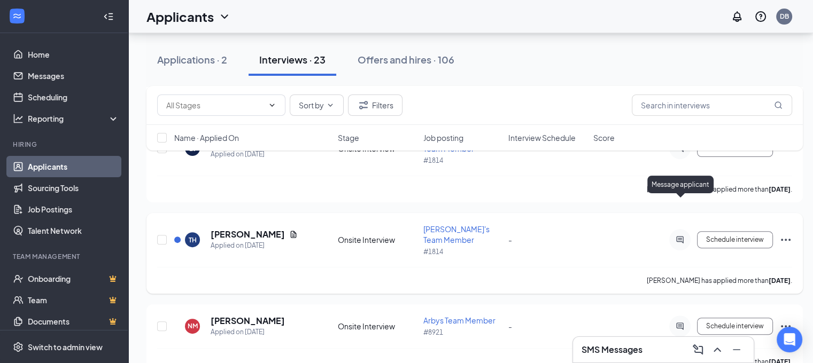
click at [678, 236] on icon "ActiveChat" at bounding box center [679, 240] width 13 height 9
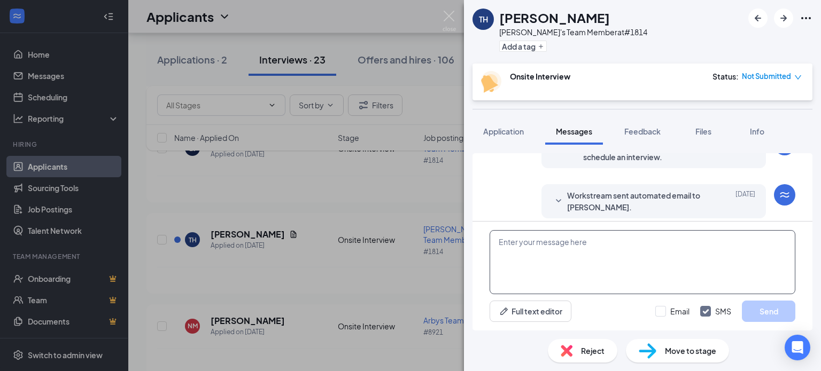
click at [536, 259] on textarea at bounding box center [642, 262] width 306 height 64
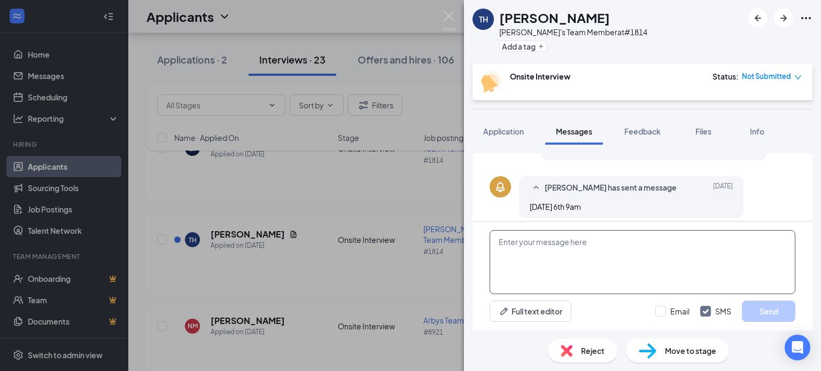
scroll to position [252, 0]
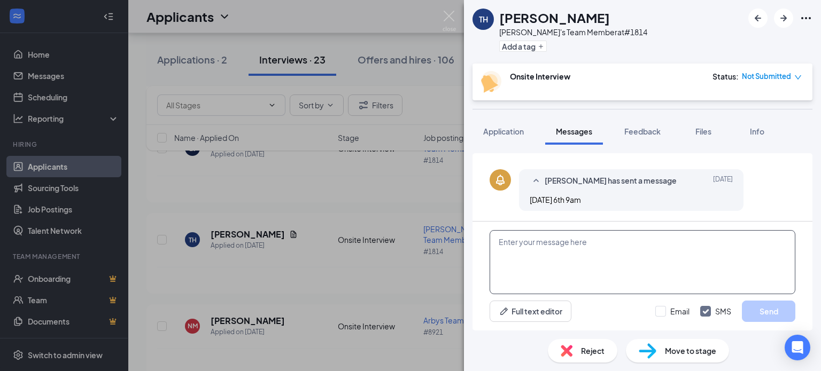
paste textarea "Hi [PERSON_NAME]. This is Dusty with [PERSON_NAME]'s. Are you still interested …"
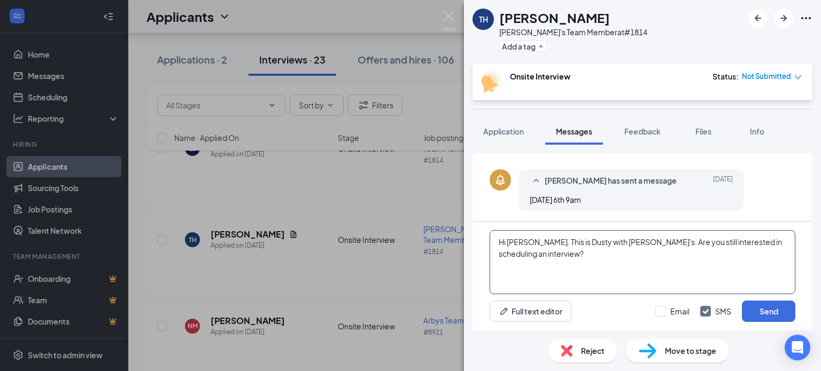
drag, startPoint x: 520, startPoint y: 239, endPoint x: 545, endPoint y: 253, distance: 28.0
click at [524, 240] on textarea "Hi [PERSON_NAME]. This is Dusty with [PERSON_NAME]'s. Are you still interested …" at bounding box center [642, 262] width 306 height 64
type textarea "Hi Taren. This is Dusty with [PERSON_NAME]'s. Are you still interested in sched…"
click at [767, 313] on button "Send" at bounding box center [768, 311] width 53 height 21
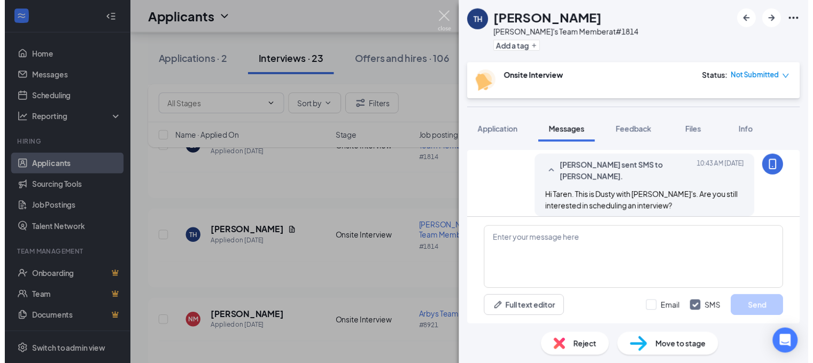
scroll to position [332, 0]
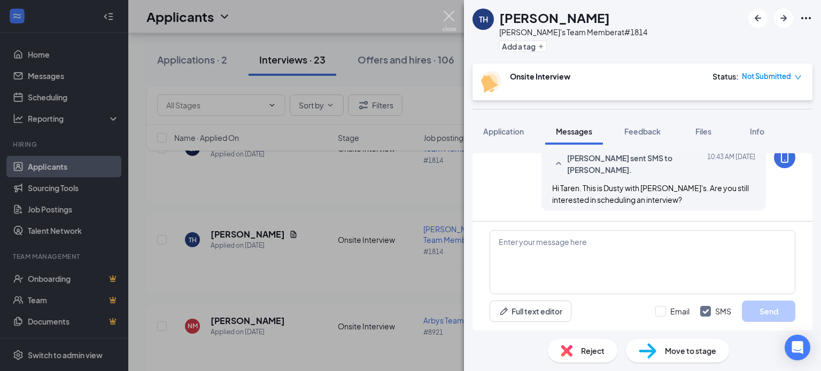
drag, startPoint x: 447, startPoint y: 20, endPoint x: 464, endPoint y: 108, distance: 90.4
click at [447, 19] on img at bounding box center [448, 21] width 13 height 21
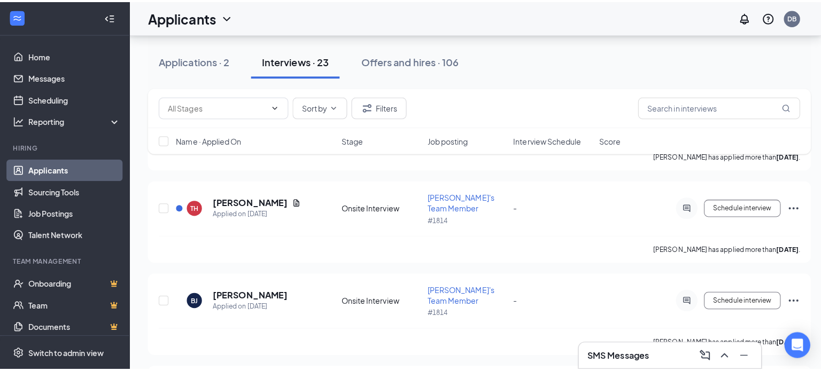
scroll to position [129, 0]
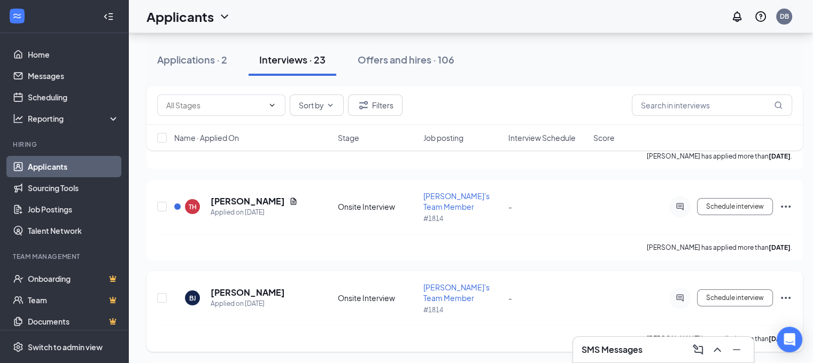
click at [677, 287] on div at bounding box center [679, 297] width 21 height 21
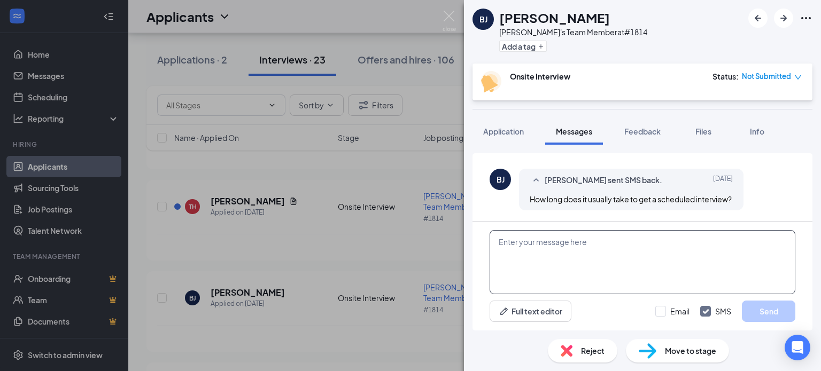
scroll to position [322, 0]
click at [549, 254] on textarea at bounding box center [642, 262] width 306 height 64
paste textarea "Hi [PERSON_NAME]. This is Dusty with [PERSON_NAME]'s. Are you still interested …"
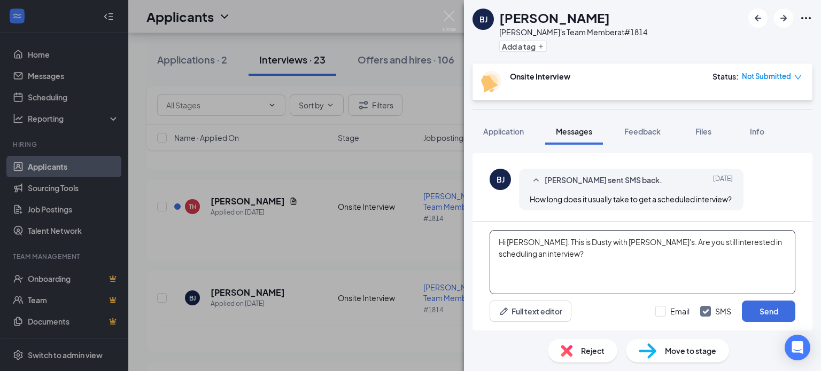
drag, startPoint x: 521, startPoint y: 242, endPoint x: 545, endPoint y: 244, distance: 23.6
click at [521, 242] on textarea "Hi [PERSON_NAME]. This is Dusty with [PERSON_NAME]'s. Are you still interested …" at bounding box center [642, 262] width 306 height 64
type textarea "Hi [PERSON_NAME]. This is Dusty with [PERSON_NAME]'s. Are you still interested …"
click at [760, 313] on button "Send" at bounding box center [768, 311] width 53 height 21
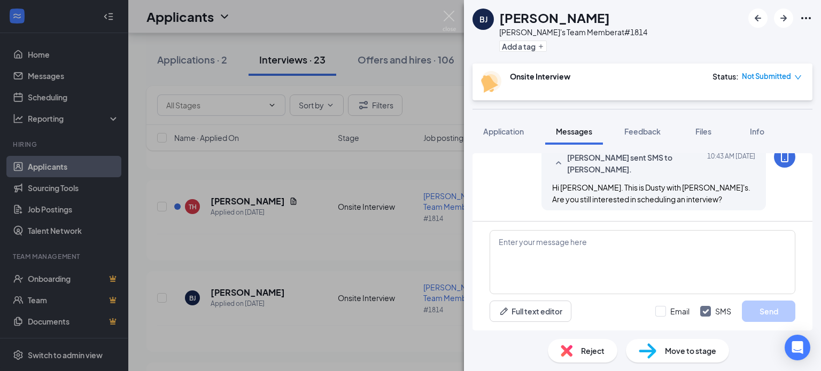
scroll to position [402, 0]
click at [450, 16] on img at bounding box center [448, 21] width 13 height 21
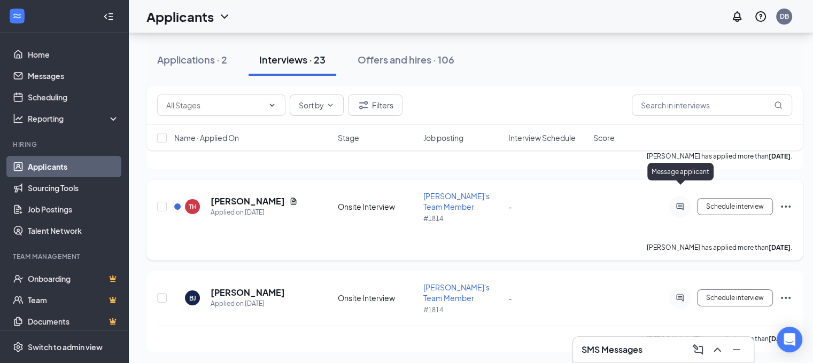
click at [684, 202] on icon "ActiveChat" at bounding box center [679, 206] width 13 height 9
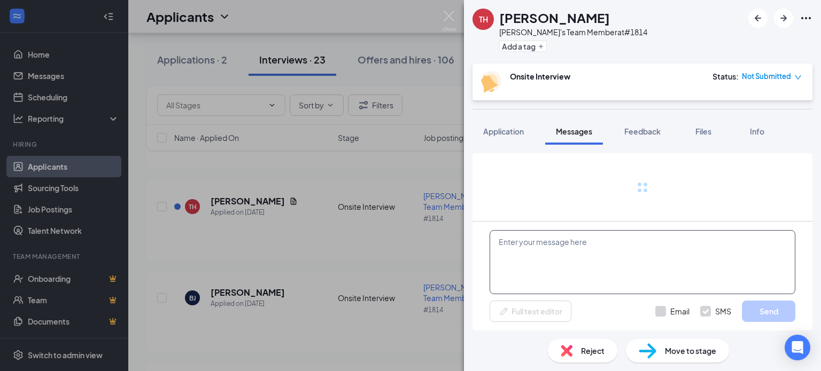
click at [601, 262] on textarea at bounding box center [642, 262] width 306 height 64
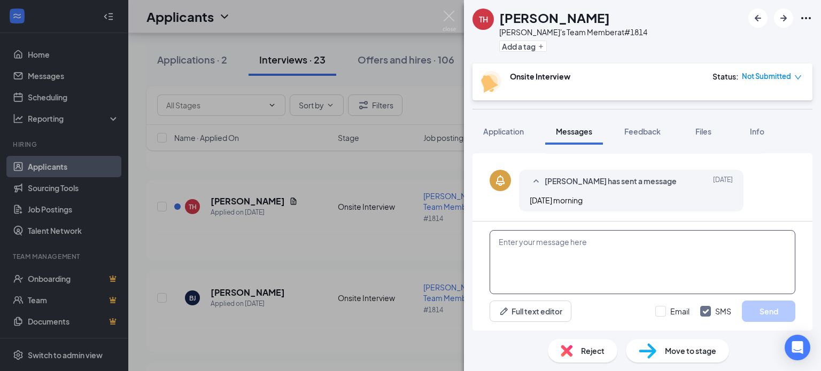
scroll to position [406, 0]
paste textarea "Hi [PERSON_NAME]. This is Dusty with [PERSON_NAME]'s. Are you still interested …"
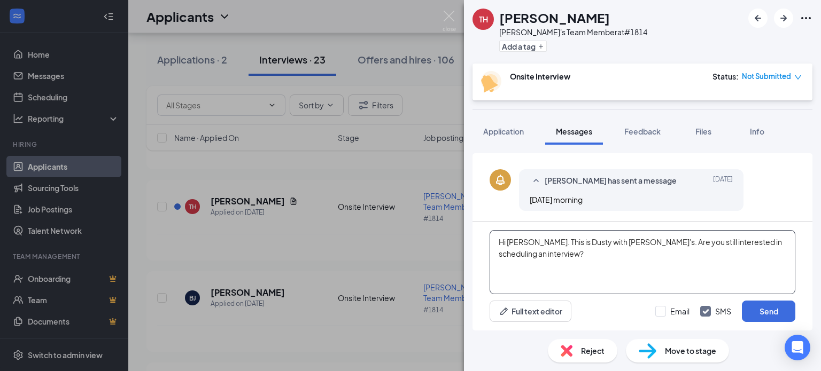
click at [521, 241] on textarea "Hi [PERSON_NAME]. This is Dusty with [PERSON_NAME]'s. Are you still interested …" at bounding box center [642, 262] width 306 height 64
type textarea "Hi [PERSON_NAME]. This is Dusty with [PERSON_NAME]'s. Are you still interested …"
click at [761, 308] on button "Send" at bounding box center [768, 311] width 53 height 21
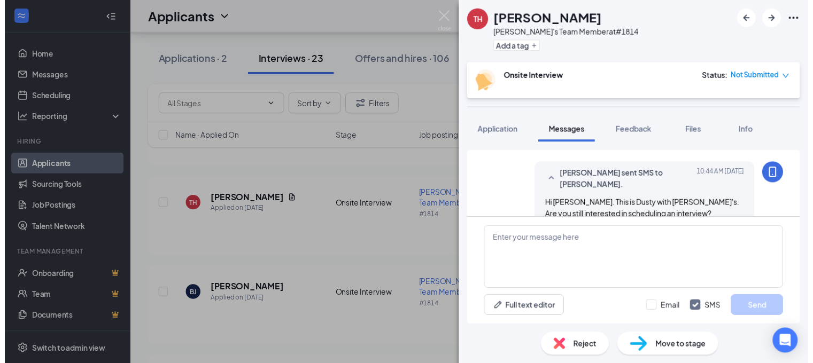
scroll to position [475, 0]
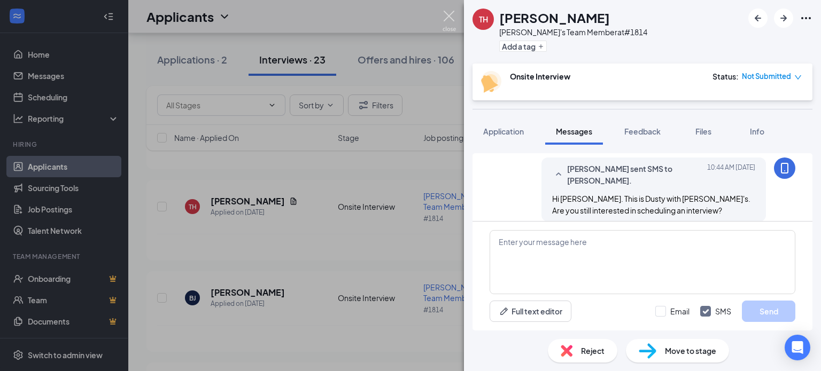
click at [450, 18] on img at bounding box center [448, 21] width 13 height 21
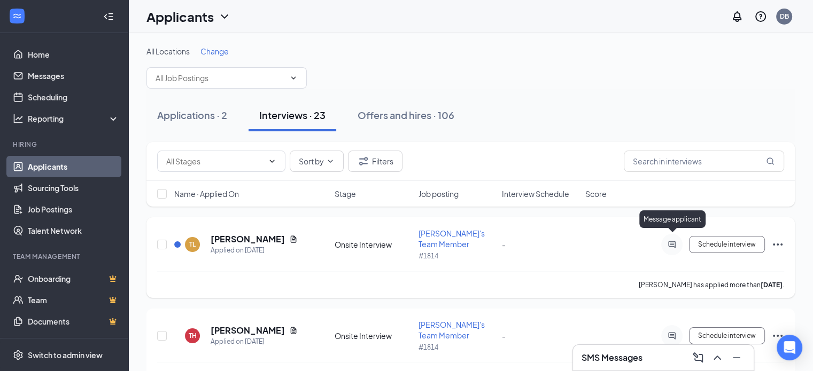
click at [671, 241] on icon "ActiveChat" at bounding box center [671, 244] width 7 height 7
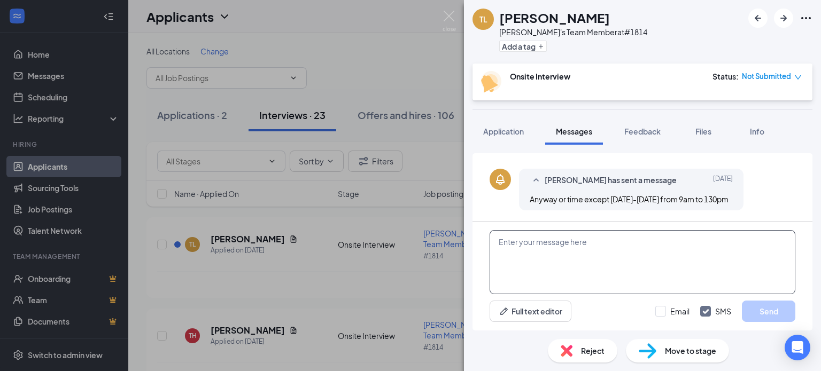
click at [567, 268] on textarea at bounding box center [642, 262] width 306 height 64
paste textarea "Hi [PERSON_NAME]. This is Dusty with [PERSON_NAME]'s. Are you still interested …"
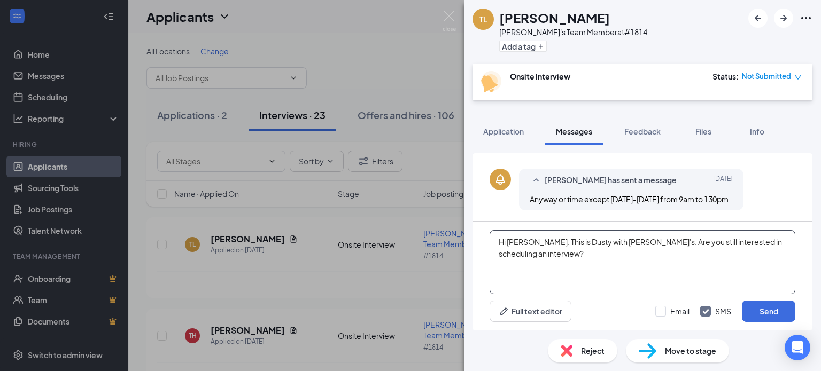
click at [522, 244] on textarea "Hi [PERSON_NAME]. This is Dusty with [PERSON_NAME]'s. Are you still interested …" at bounding box center [642, 262] width 306 height 64
type textarea "Hi [PERSON_NAME]. This is Dusty with [PERSON_NAME]'s. Are you still interested …"
click at [772, 322] on button "Send" at bounding box center [768, 311] width 53 height 21
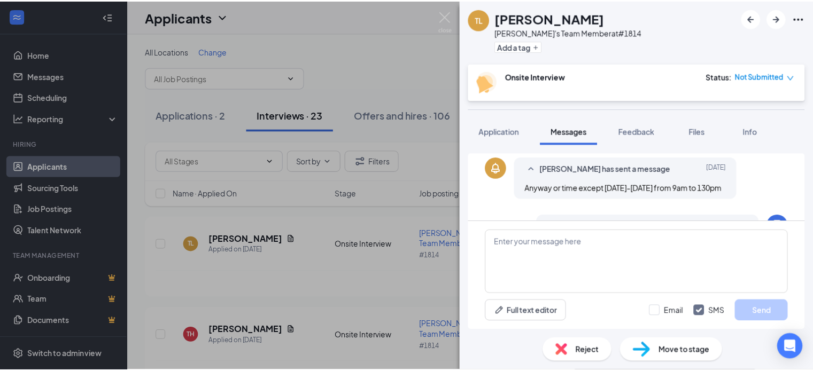
scroll to position [394, 0]
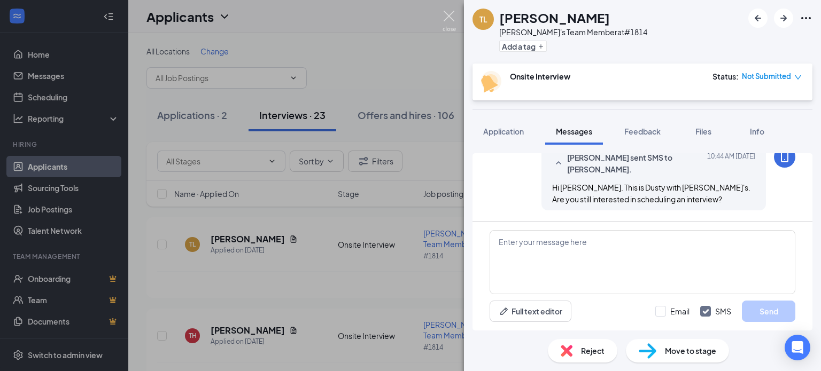
click at [448, 18] on img at bounding box center [448, 21] width 13 height 21
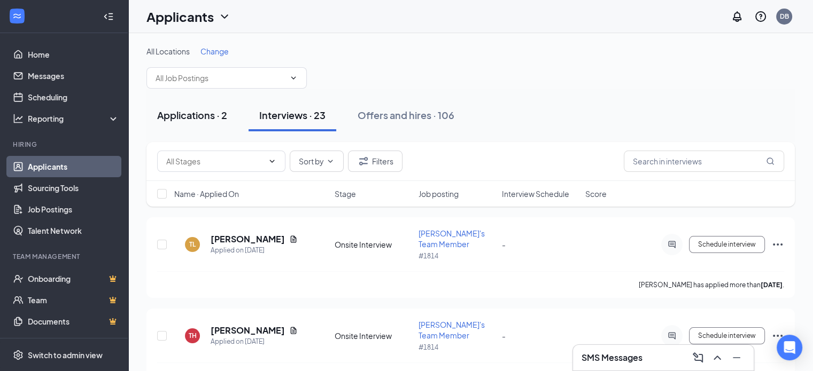
click at [218, 116] on div "Applications · 2" at bounding box center [192, 114] width 70 height 13
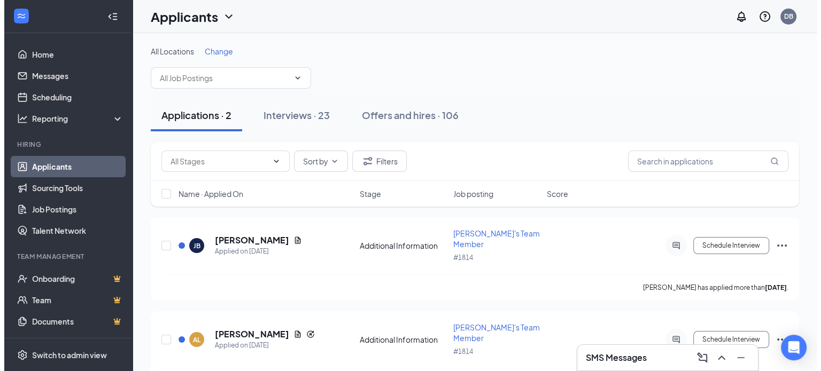
scroll to position [12, 0]
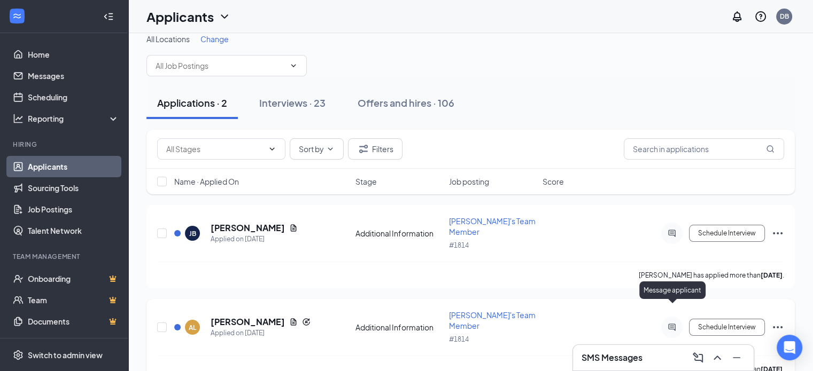
click at [673, 323] on icon "ActiveChat" at bounding box center [671, 327] width 13 height 9
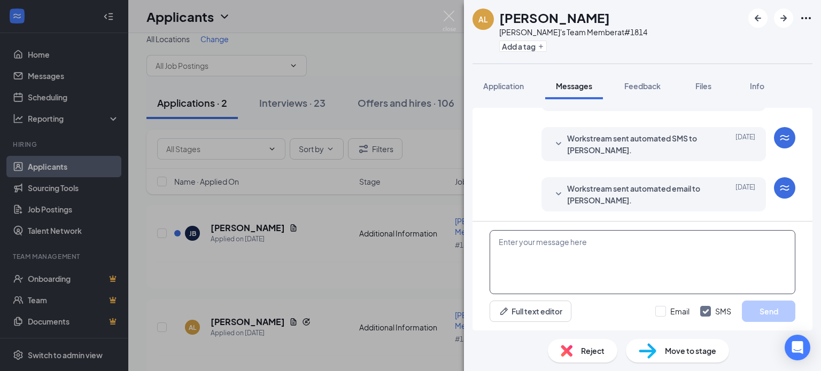
scroll to position [219, 0]
click at [564, 247] on textarea at bounding box center [642, 262] width 306 height 64
paste textarea "Hi [PERSON_NAME]. This is Dusty with [PERSON_NAME]'s. Are you still interested …"
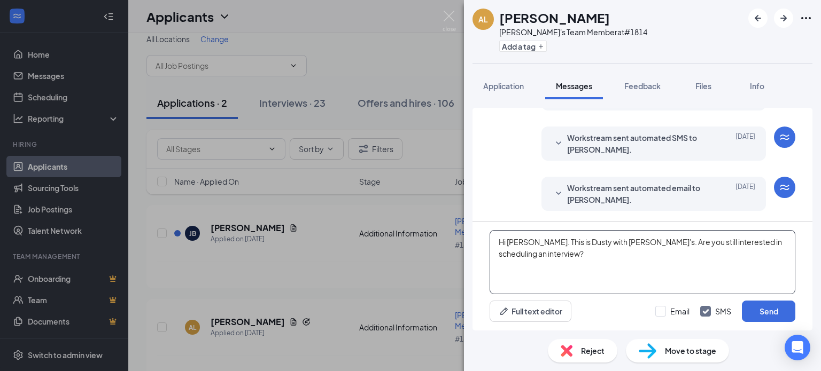
click at [524, 243] on textarea "Hi [PERSON_NAME]. This is Dusty with [PERSON_NAME]'s. Are you still interested …" at bounding box center [642, 262] width 306 height 64
type textarea "Hi [PERSON_NAME]. This is Dusty with [PERSON_NAME]'s. Are you still interested …"
click at [769, 307] on button "Send" at bounding box center [768, 311] width 53 height 21
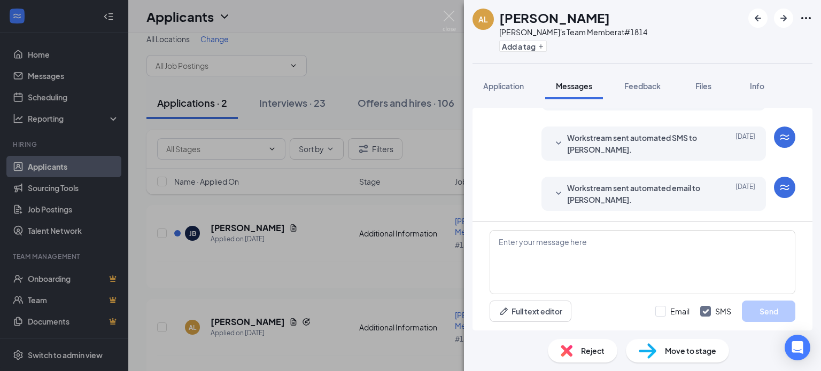
click at [294, 239] on div "AL [PERSON_NAME]'s Team Member at #1814 Add a tag Application Messages Feedback…" at bounding box center [410, 185] width 821 height 371
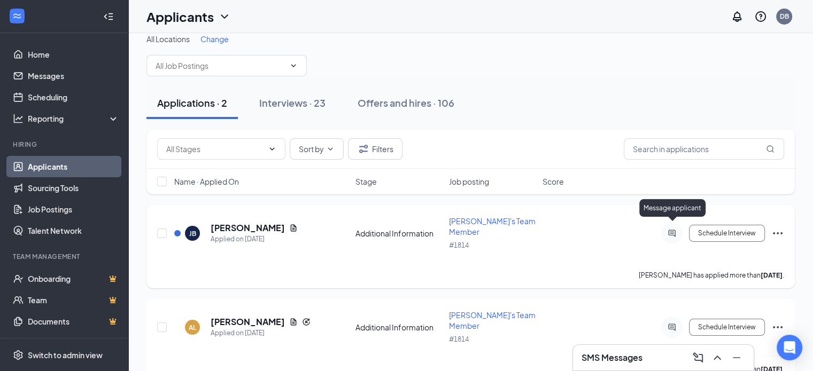
click at [673, 229] on icon "ActiveChat" at bounding box center [671, 233] width 13 height 9
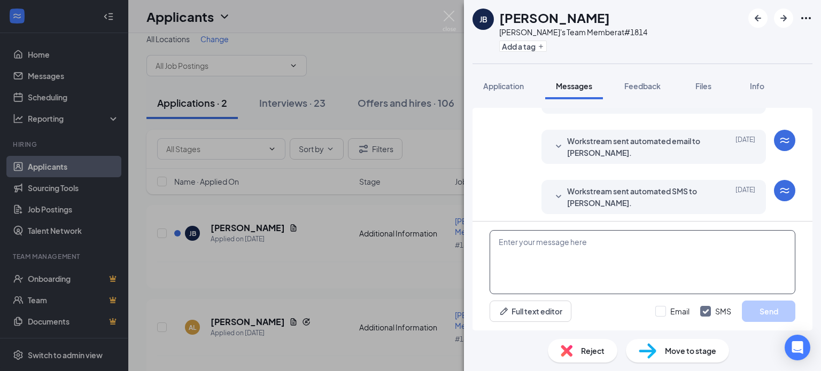
click at [563, 263] on textarea at bounding box center [642, 262] width 306 height 64
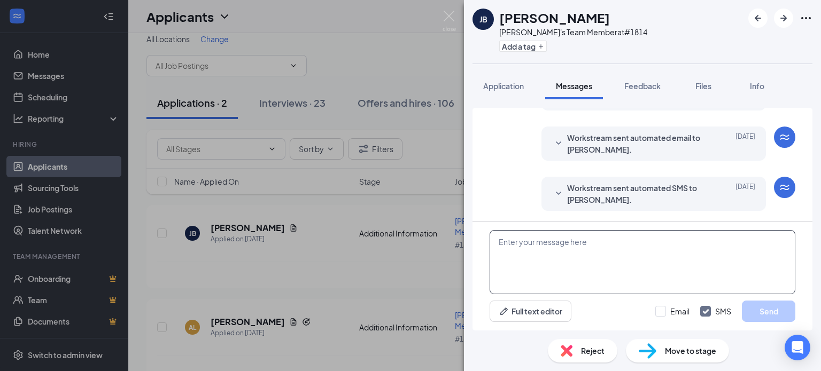
paste textarea "Hi [PERSON_NAME]. This is Dusty with [PERSON_NAME]'s. Are you still interested …"
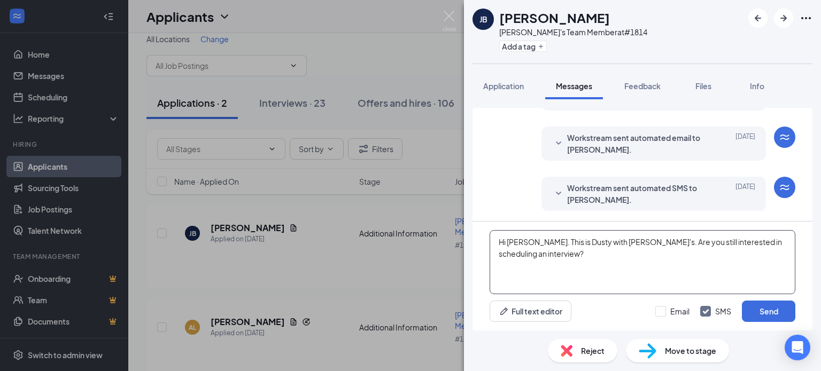
click at [523, 245] on textarea "Hi [PERSON_NAME]. This is Dusty with [PERSON_NAME]'s. Are you still interested …" at bounding box center [642, 262] width 306 height 64
type textarea "Hi [PERSON_NAME]. This is Dusty with [PERSON_NAME]'s. Are you still interested …"
click at [754, 308] on button "Send" at bounding box center [768, 311] width 53 height 21
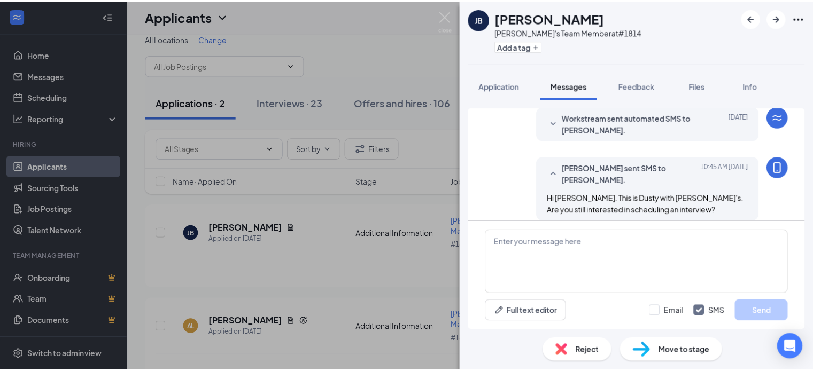
scroll to position [299, 0]
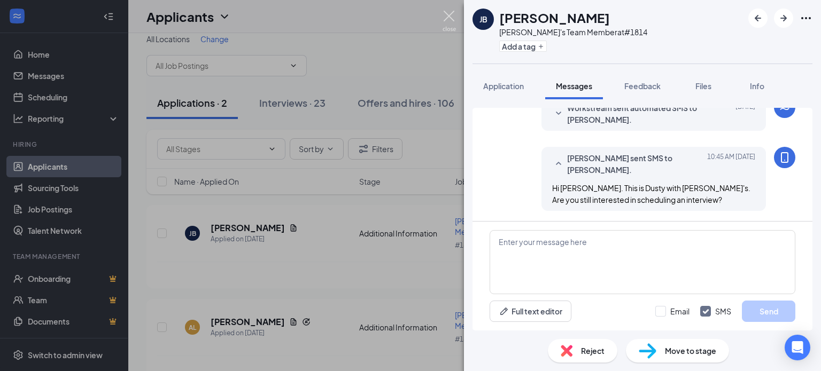
click at [453, 18] on img at bounding box center [448, 21] width 13 height 21
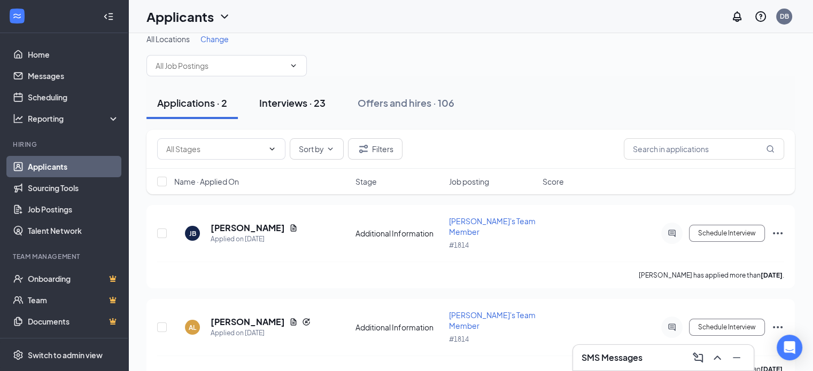
click at [294, 106] on div "Interviews · 23" at bounding box center [292, 102] width 66 height 13
